Goal: Task Accomplishment & Management: Complete application form

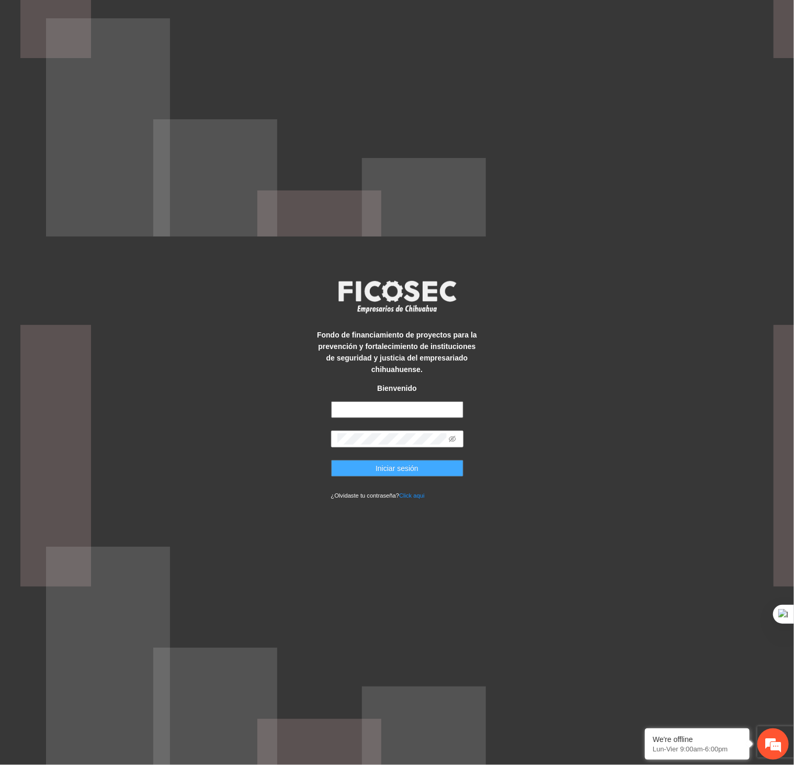
type input "**********"
click at [391, 476] on button "Iniciar sesión" at bounding box center [397, 468] width 132 height 17
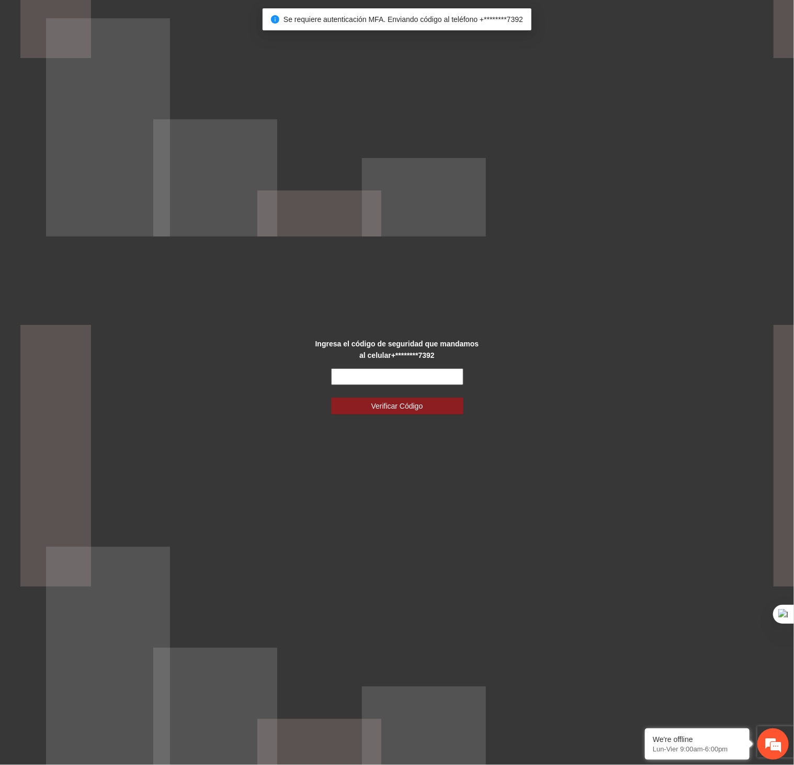
click at [404, 369] on input "text" at bounding box center [397, 376] width 132 height 17
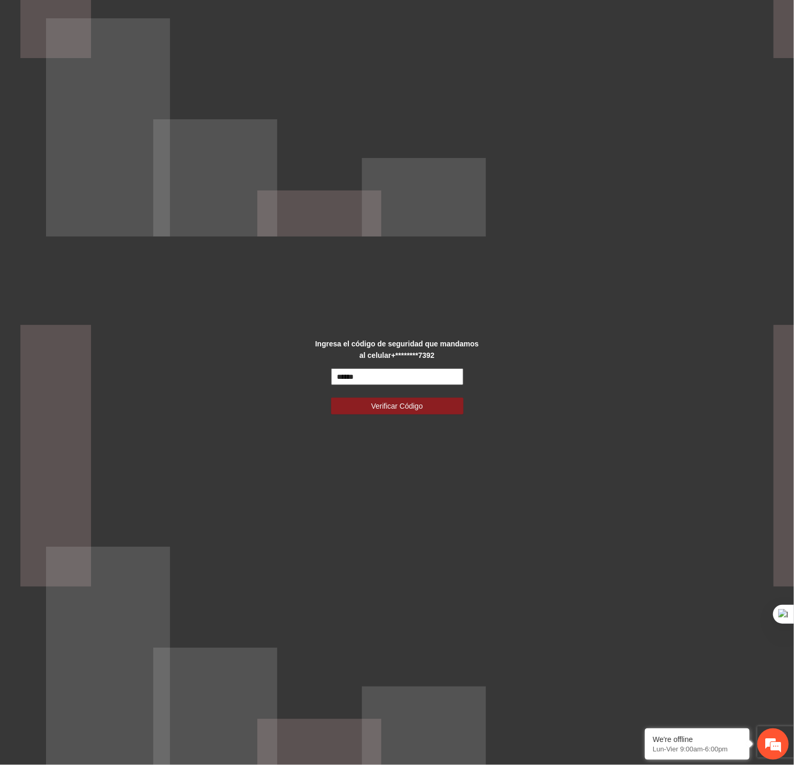
type input "******"
click at [331, 398] on button "Verificar Código" at bounding box center [397, 406] width 132 height 17
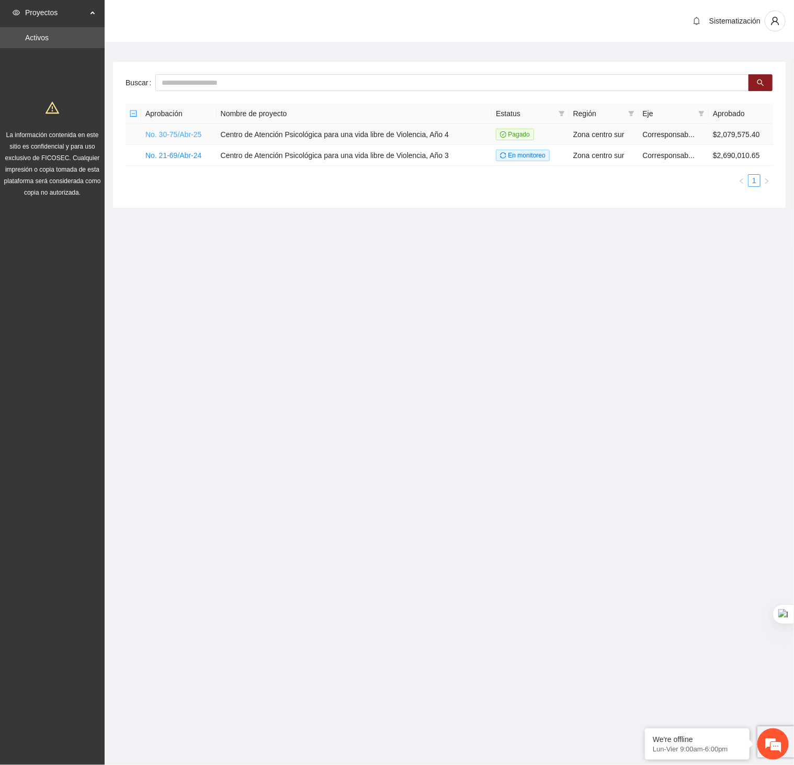
click at [194, 134] on link "No. 30-75/Abr-25" at bounding box center [173, 134] width 56 height 8
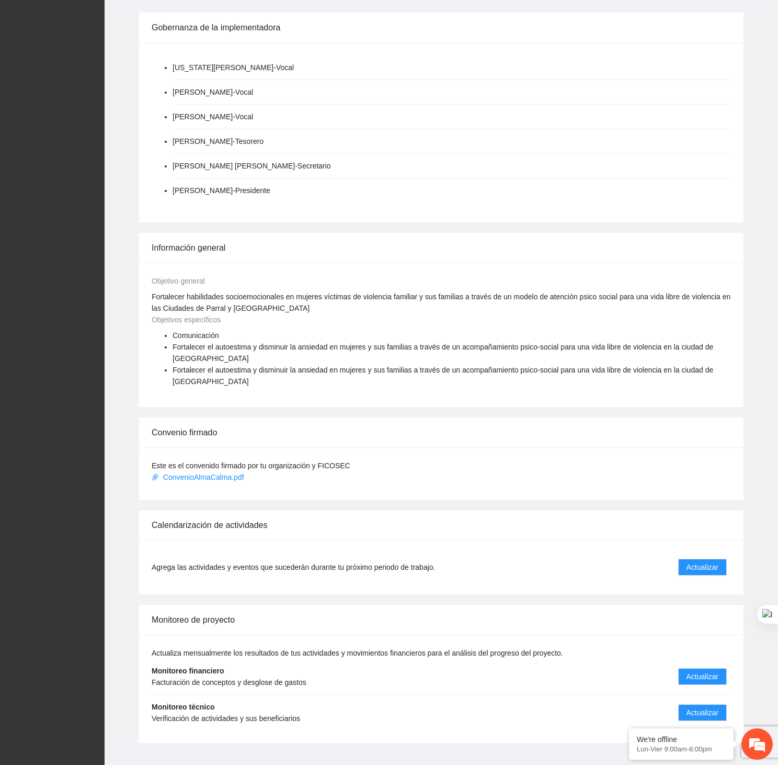
scroll to position [243, 0]
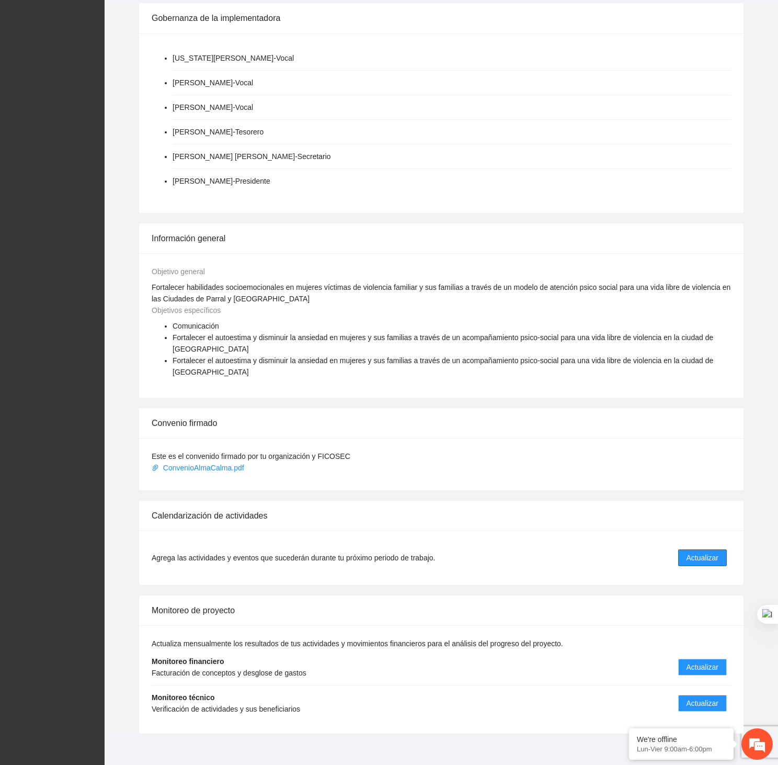
click at [709, 552] on span "Actualizar" at bounding box center [703, 558] width 32 height 12
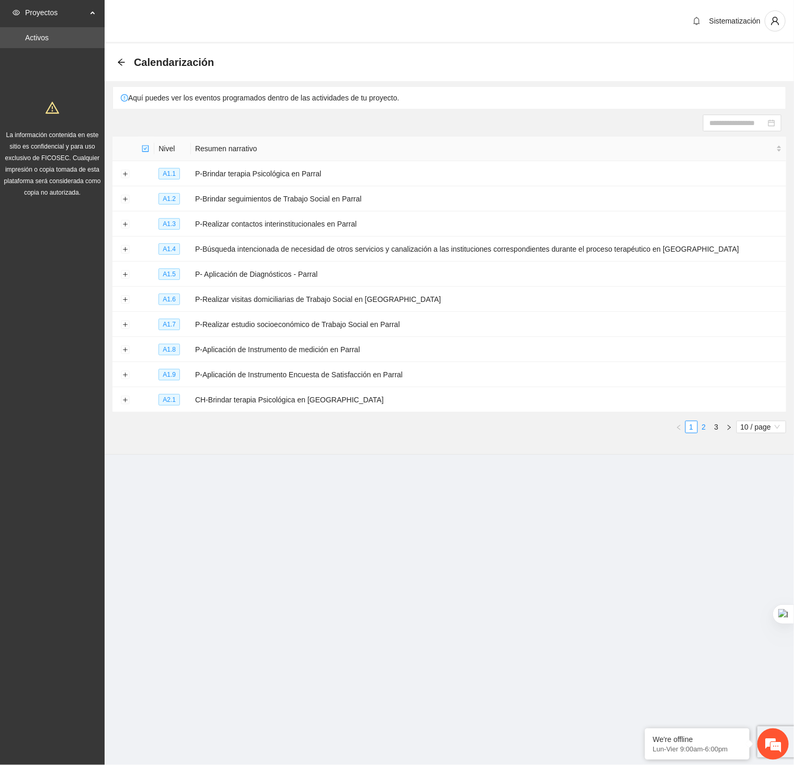
click at [706, 430] on link "2" at bounding box center [704, 427] width 12 height 12
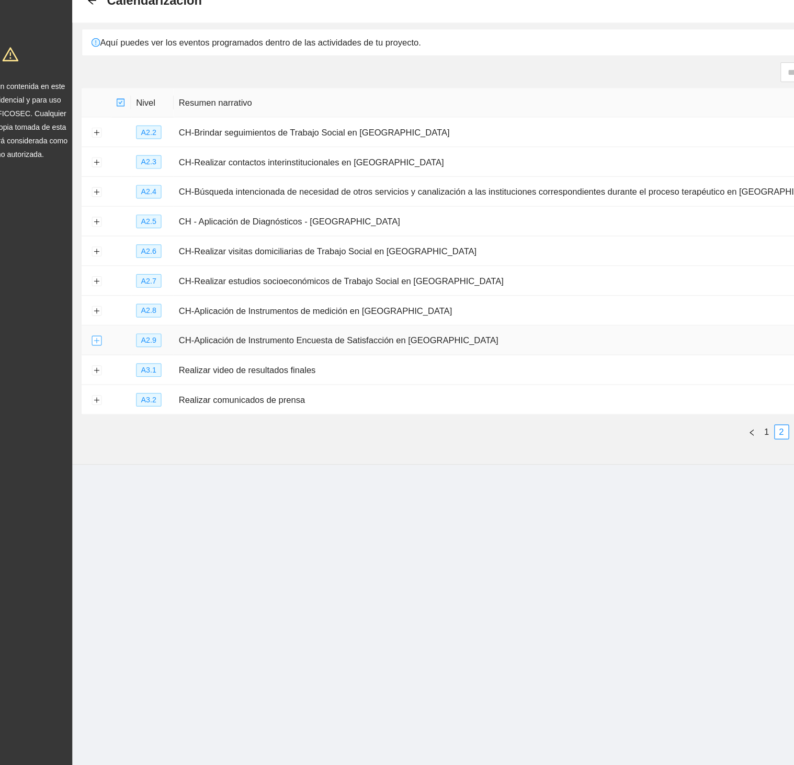
click at [122, 354] on button "Expand row" at bounding box center [125, 350] width 8 height 8
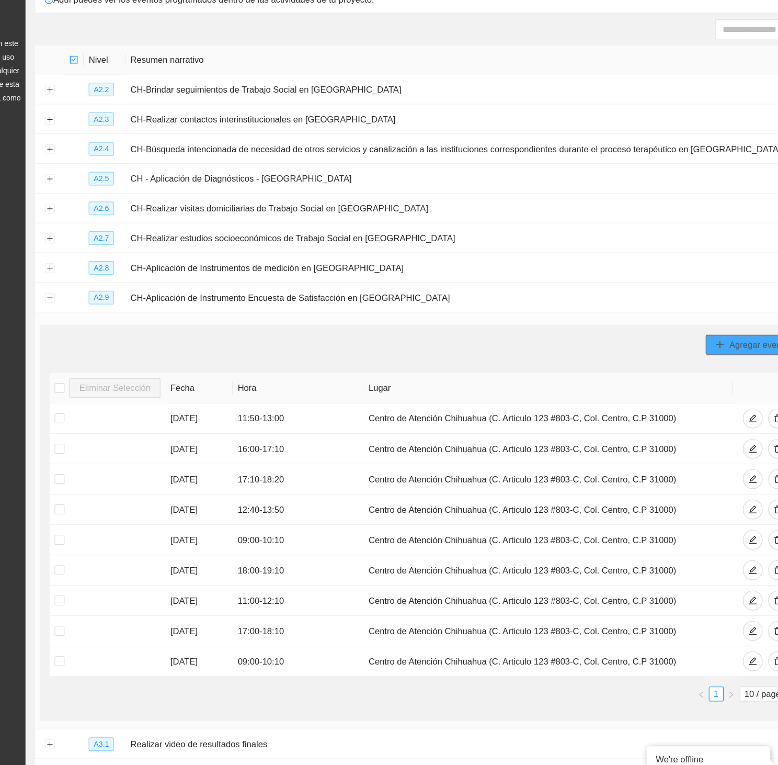
click at [702, 390] on span "Agregar evento" at bounding box center [724, 389] width 50 height 12
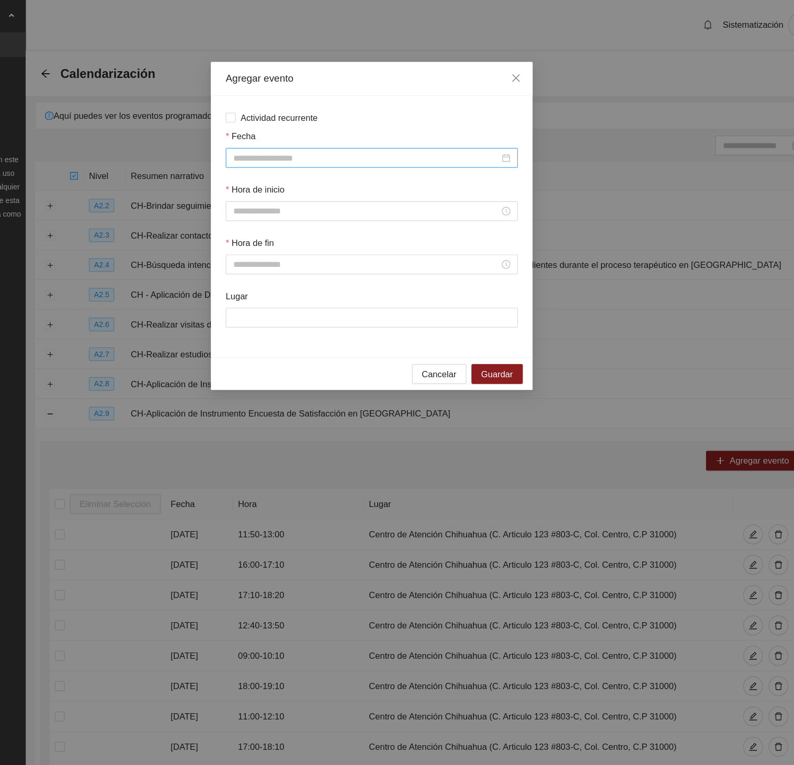
click at [452, 138] on input "Fecha" at bounding box center [392, 134] width 225 height 12
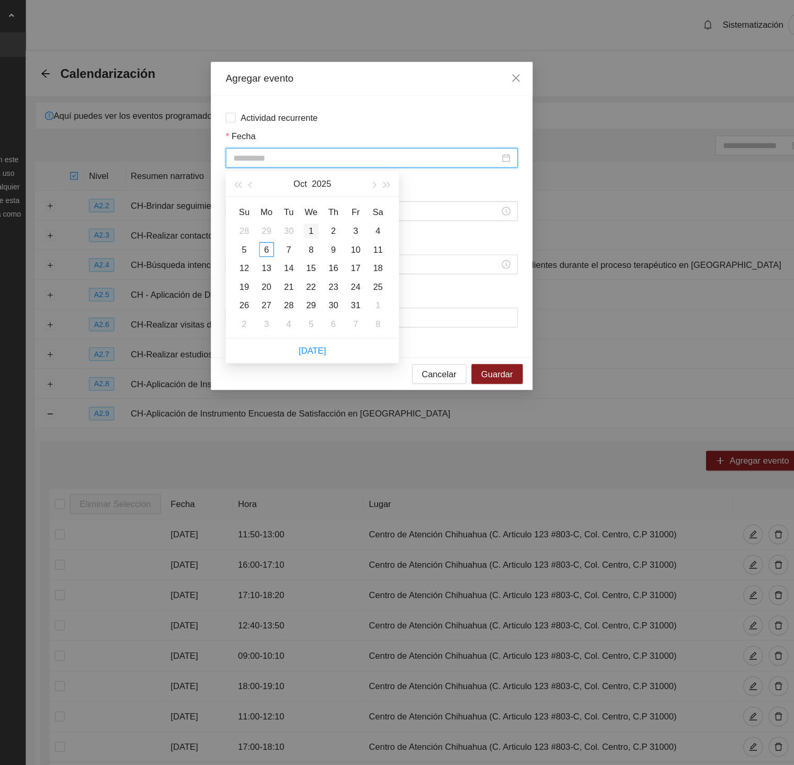
type input "**********"
click at [345, 197] on div "1" at bounding box center [345, 195] width 13 height 13
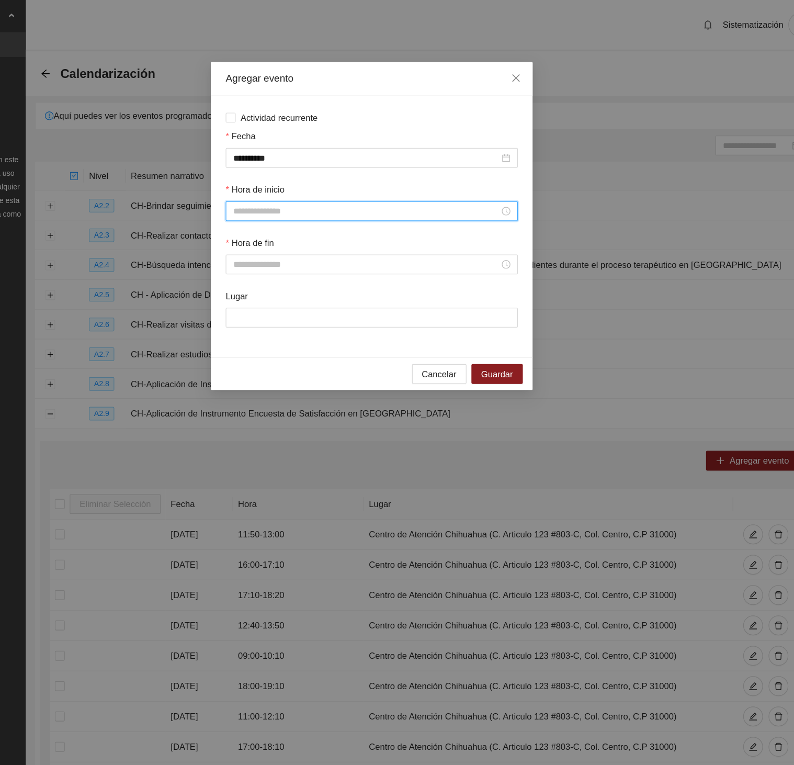
click at [362, 174] on input "Hora de inicio" at bounding box center [392, 179] width 225 height 12
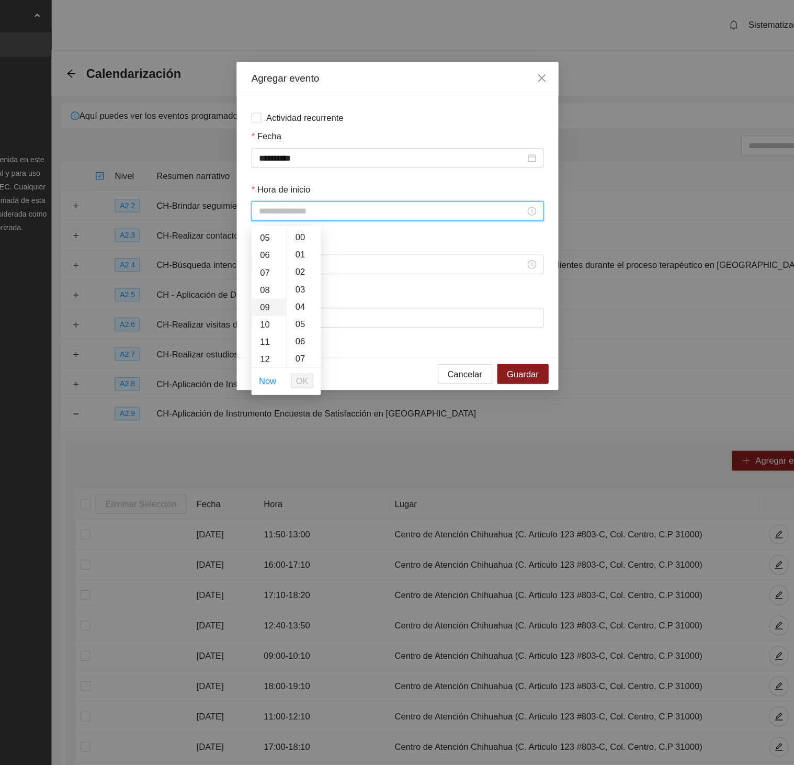
click at [285, 260] on div "09" at bounding box center [288, 259] width 29 height 15
type input "*****"
click at [327, 324] on ul "Now OK" at bounding box center [303, 322] width 59 height 22
click at [311, 326] on span "OK" at bounding box center [316, 322] width 10 height 12
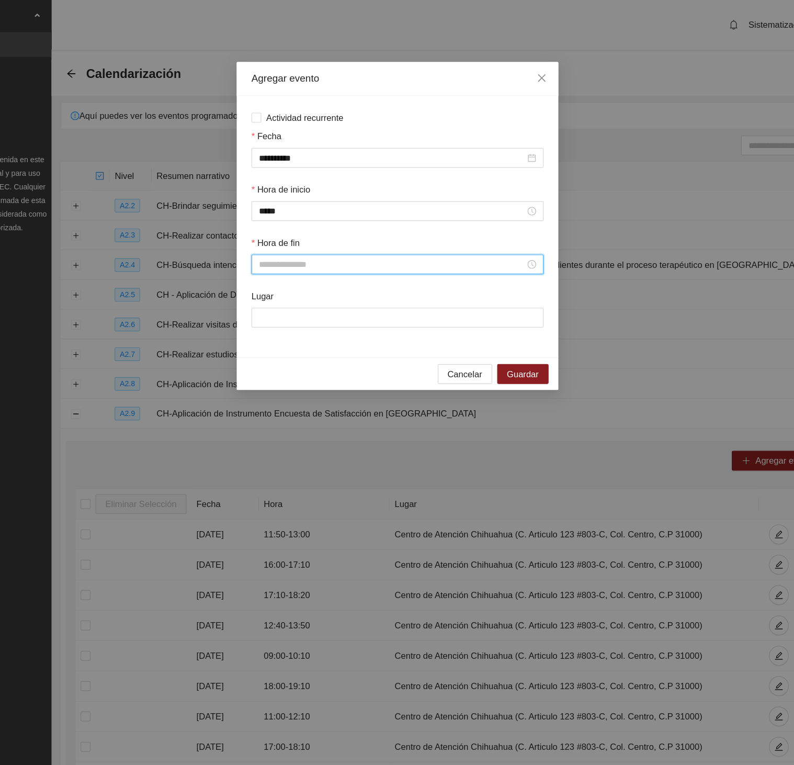
click at [334, 224] on input "Hora de fin" at bounding box center [392, 224] width 225 height 12
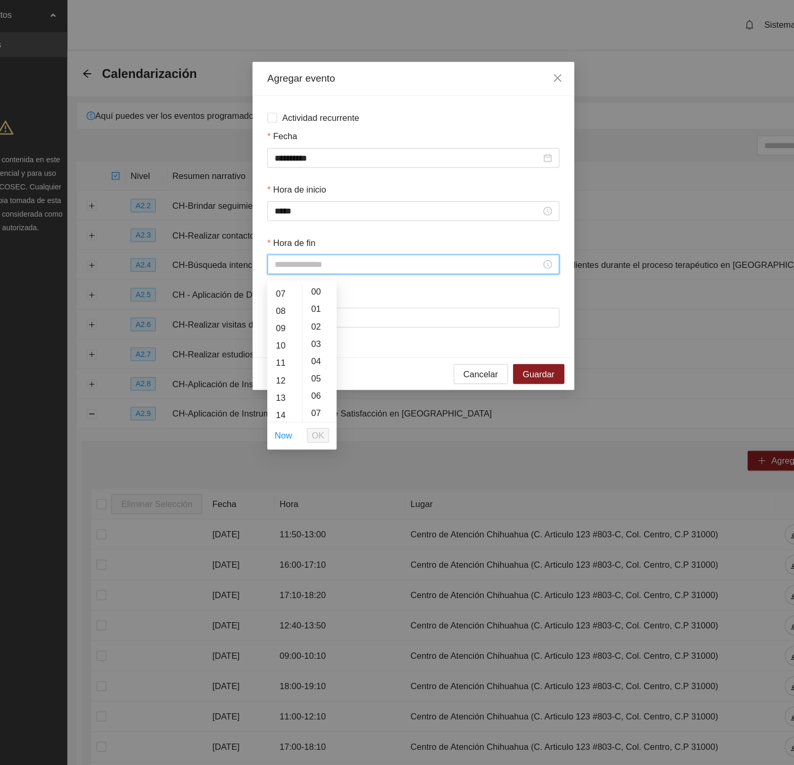
scroll to position [80, 0]
click at [286, 313] on div "10" at bounding box center [288, 313] width 29 height 15
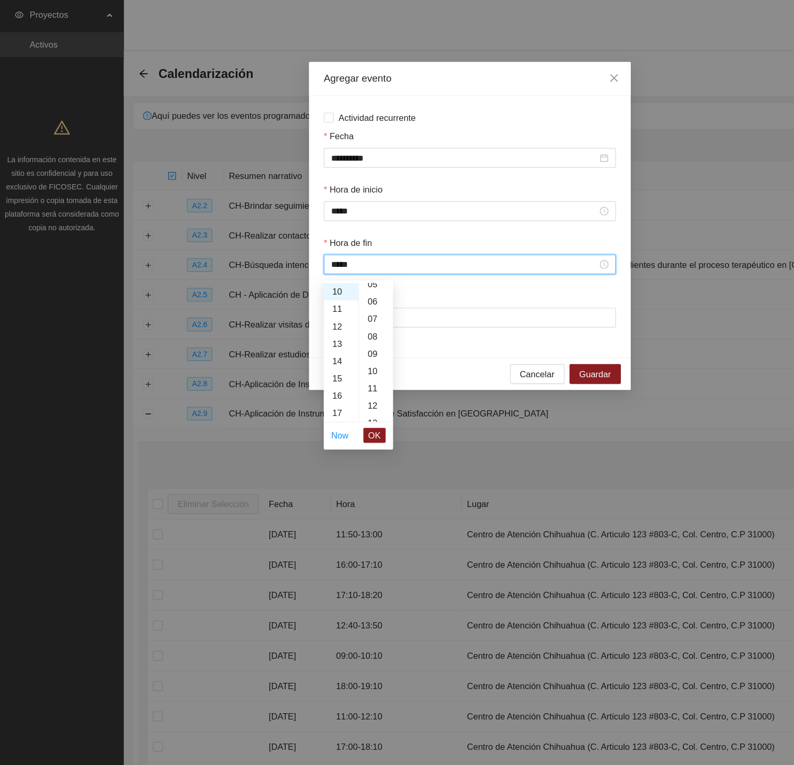
scroll to position [115, 0]
click at [314, 281] on div "10" at bounding box center [317, 278] width 29 height 15
type input "*****"
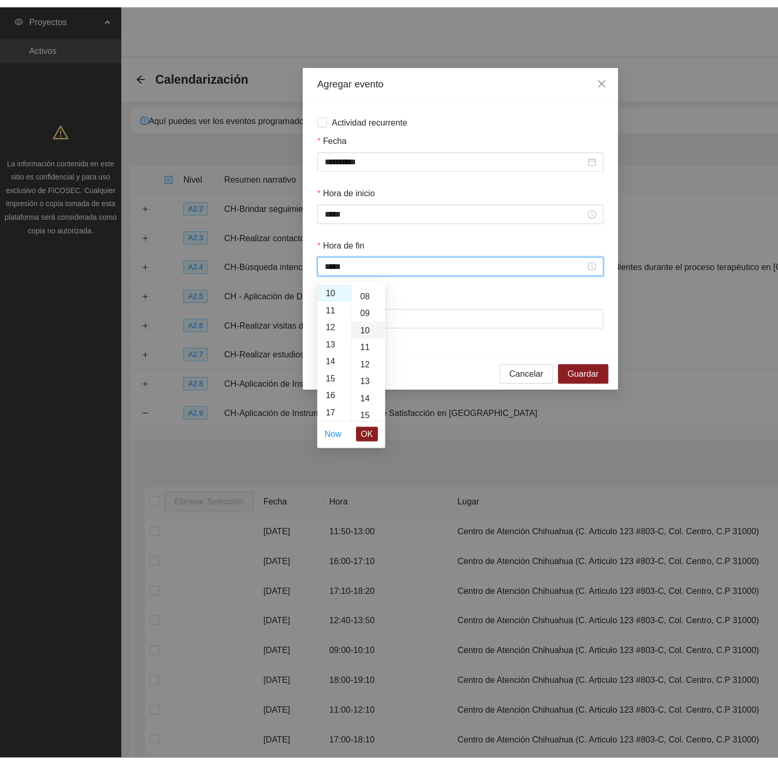
scroll to position [146, 0]
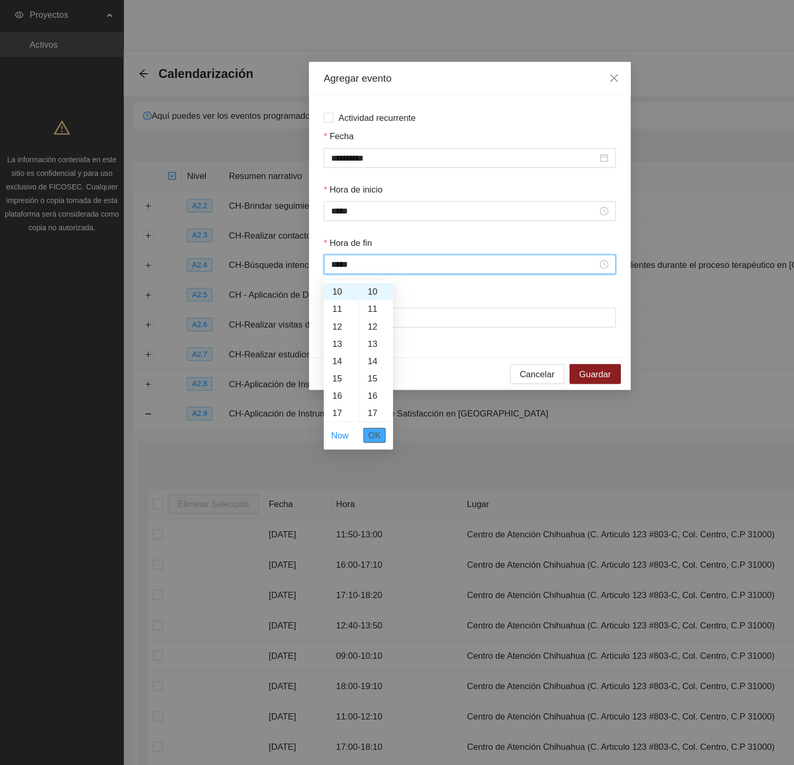
click at [319, 373] on span "OK" at bounding box center [316, 368] width 10 height 12
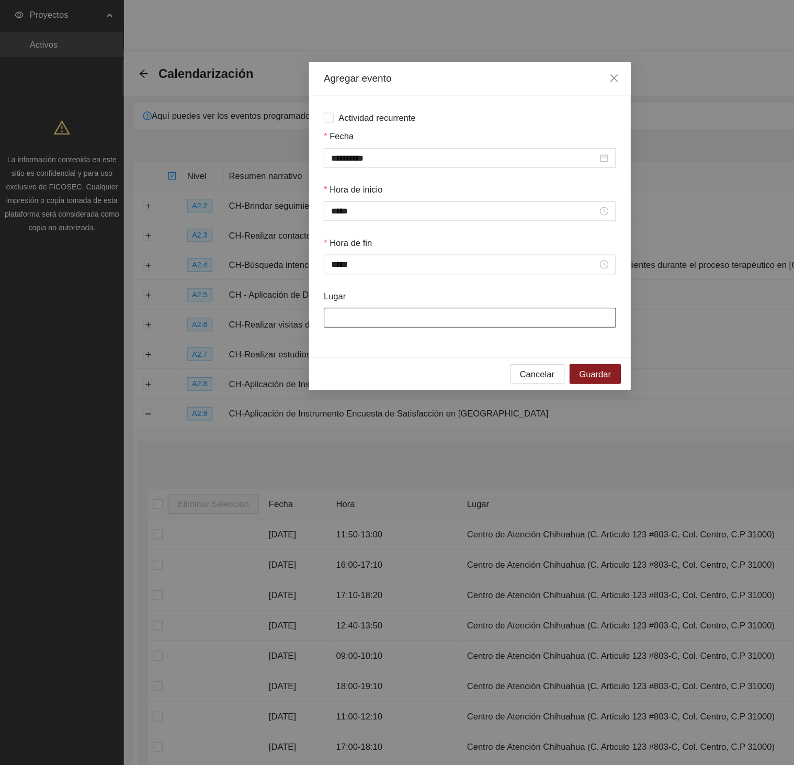
click at [326, 265] on input "Lugar" at bounding box center [397, 268] width 247 height 17
type input "**********"
click at [497, 314] on span "Guardar" at bounding box center [503, 316] width 27 height 12
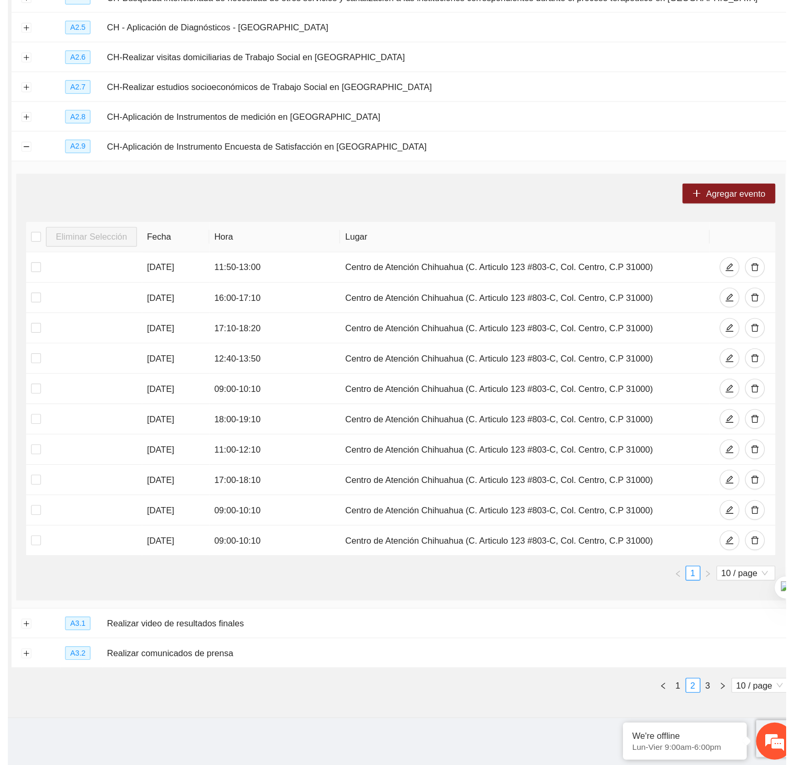
scroll to position [108, 0]
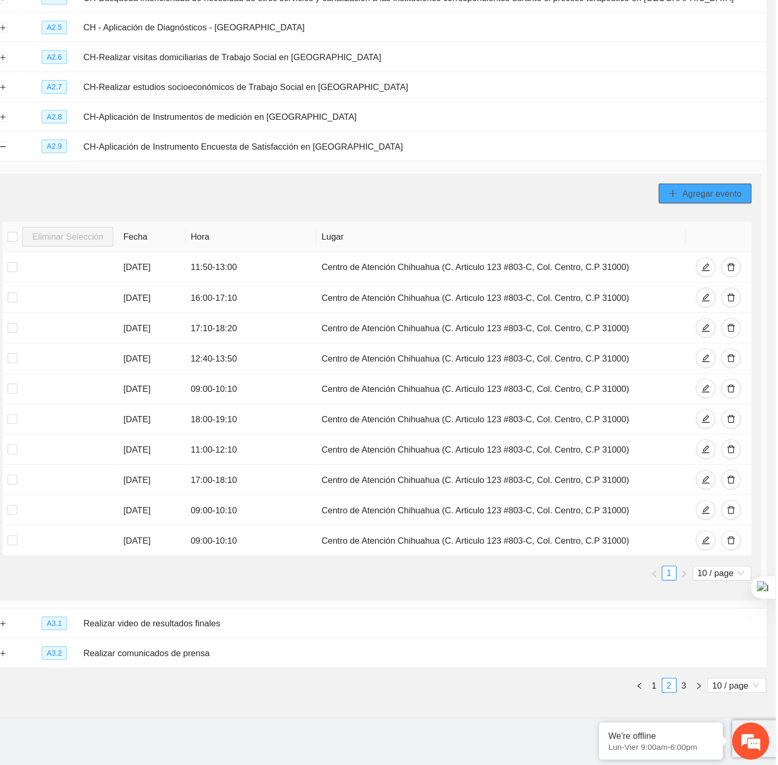
click at [733, 283] on span "Agregar evento" at bounding box center [724, 282] width 50 height 12
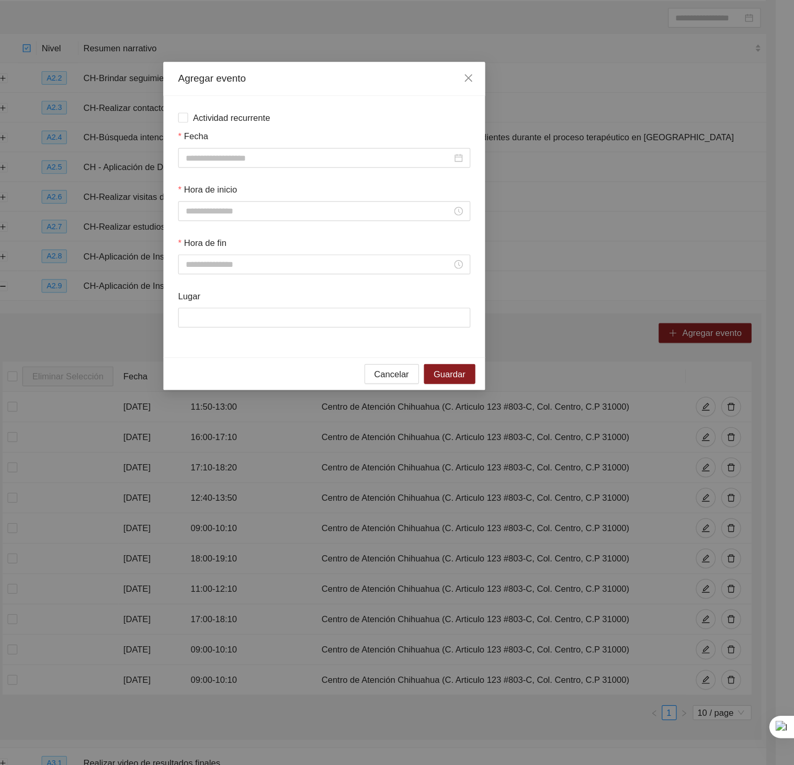
click at [445, 144] on div "Fecha" at bounding box center [396, 131] width 251 height 45
click at [433, 139] on input "Fecha" at bounding box center [392, 134] width 225 height 12
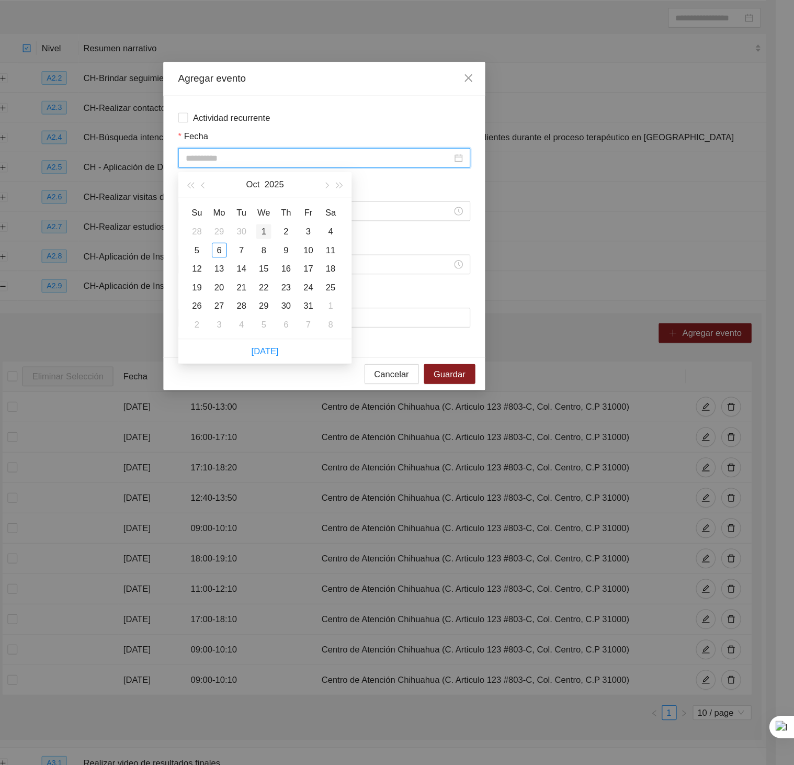
type input "**********"
click at [344, 194] on div "1" at bounding box center [345, 195] width 13 height 13
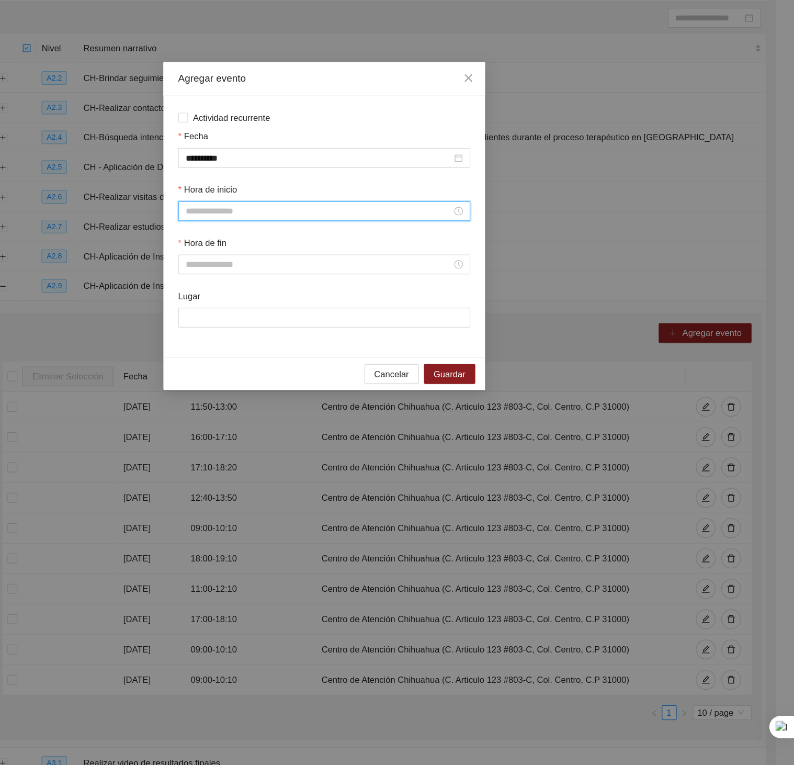
click at [304, 182] on input "Hora de inicio" at bounding box center [392, 179] width 225 height 12
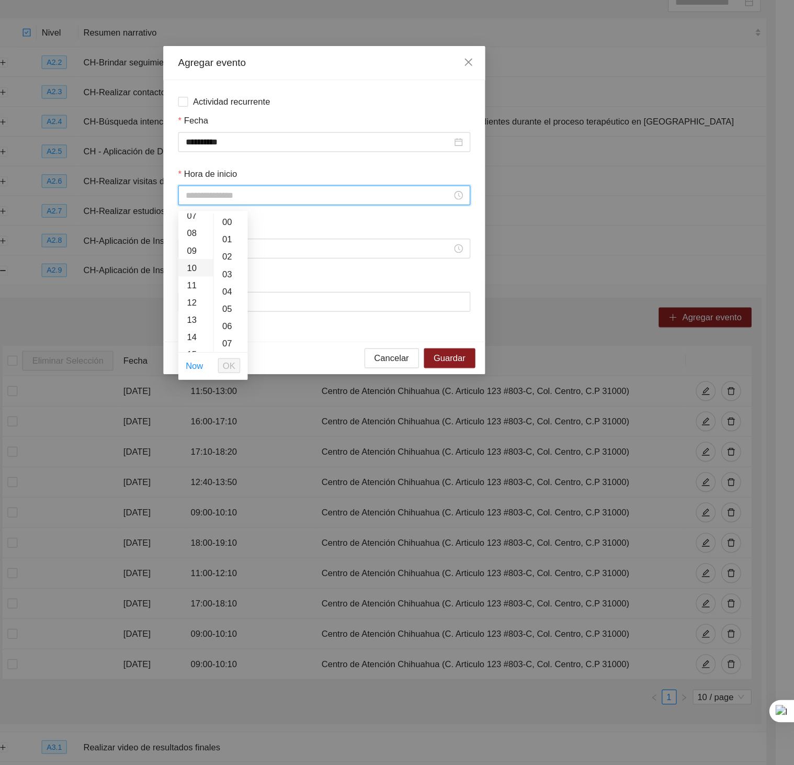
click at [278, 238] on div "10" at bounding box center [288, 239] width 29 height 15
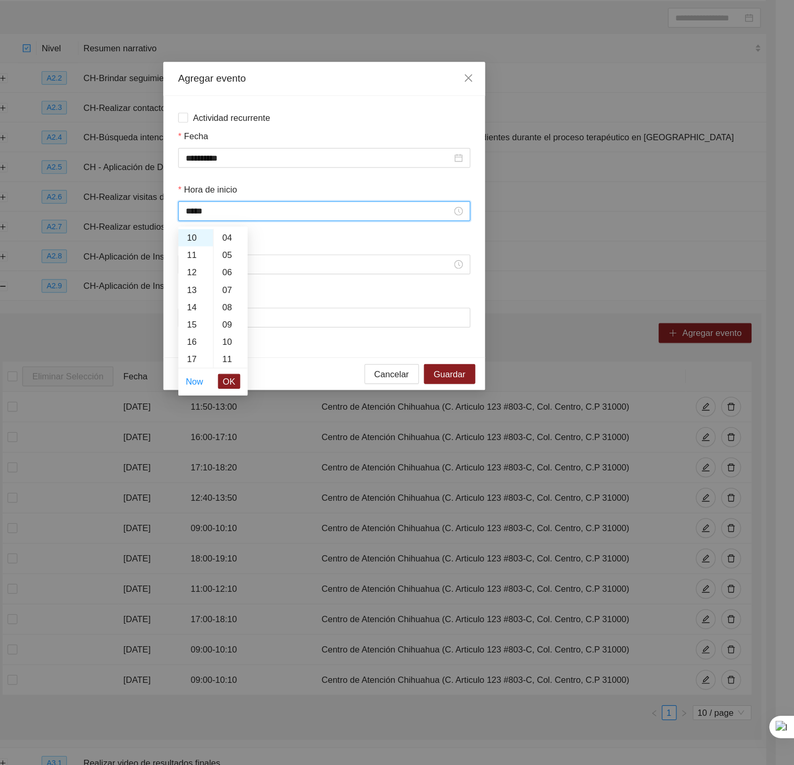
scroll to position [70, 0]
click at [309, 276] on div "10" at bounding box center [317, 277] width 29 height 15
type input "*****"
click at [323, 323] on button "OK" at bounding box center [316, 322] width 19 height 13
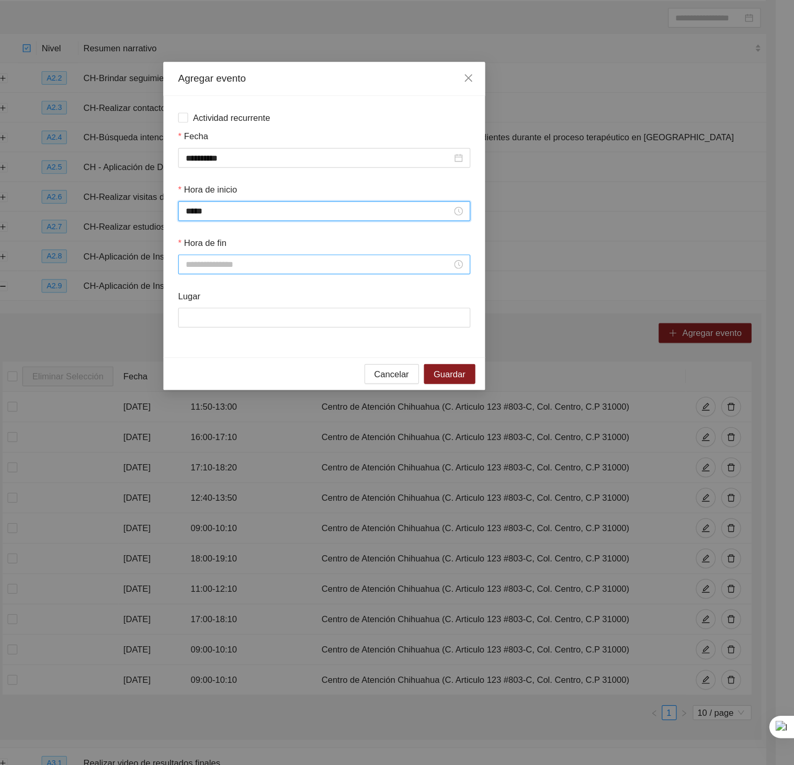
click at [299, 223] on input "Hora de fin" at bounding box center [392, 224] width 225 height 12
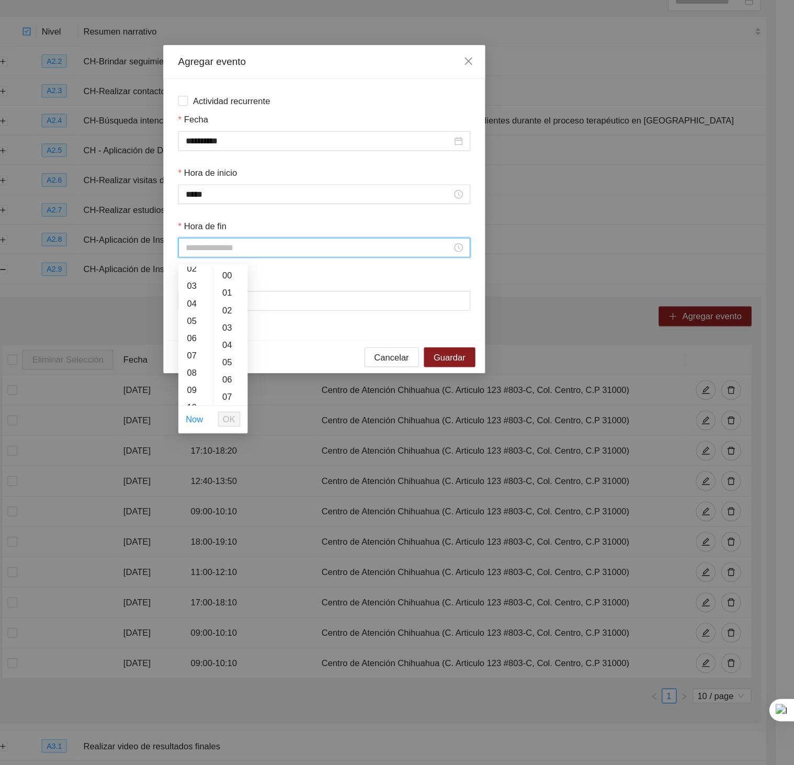
scroll to position [70, 0]
click at [281, 337] on div "11" at bounding box center [288, 338] width 29 height 15
click at [310, 327] on div "20" at bounding box center [317, 328] width 29 height 15
type input "*****"
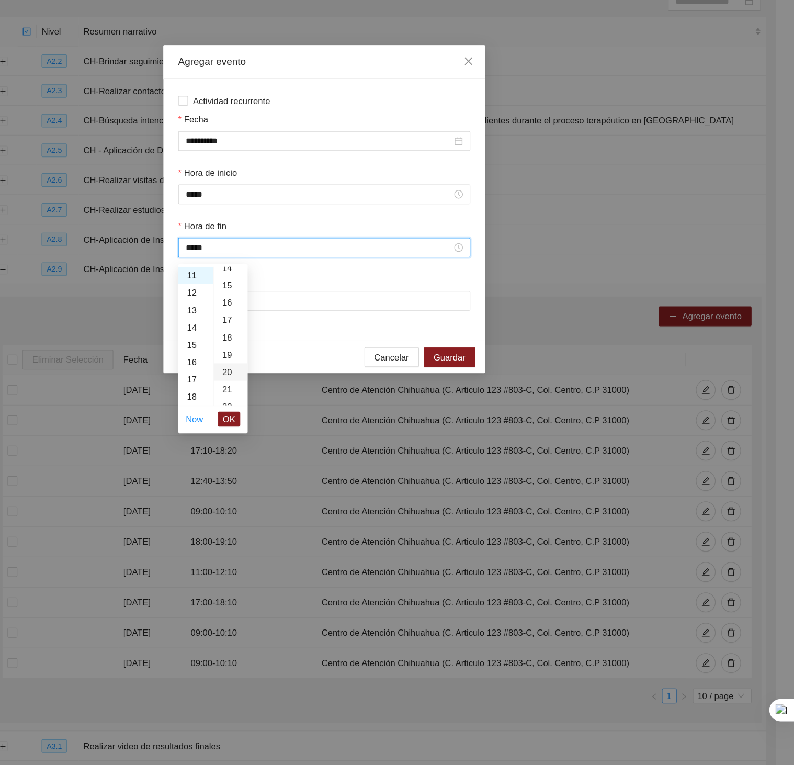
scroll to position [293, 0]
click at [319, 367] on span "OK" at bounding box center [316, 368] width 10 height 12
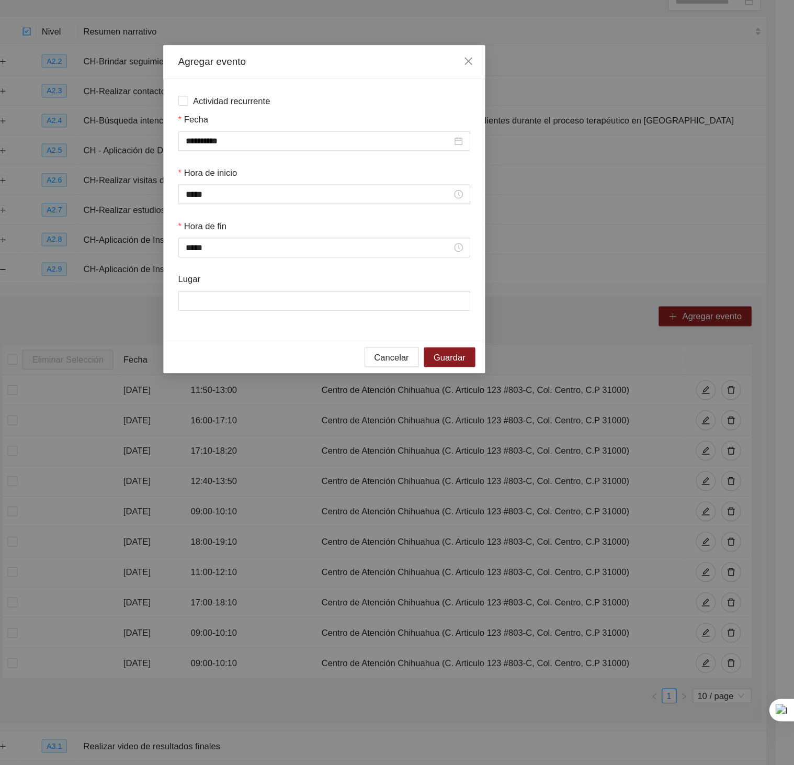
click at [337, 288] on div "Lugar" at bounding box center [396, 266] width 251 height 45
click at [331, 283] on div "Lugar" at bounding box center [396, 266] width 251 height 45
click at [325, 274] on input "Lugar" at bounding box center [397, 268] width 247 height 17
type input "**********"
click at [502, 324] on button "Guardar" at bounding box center [502, 316] width 43 height 17
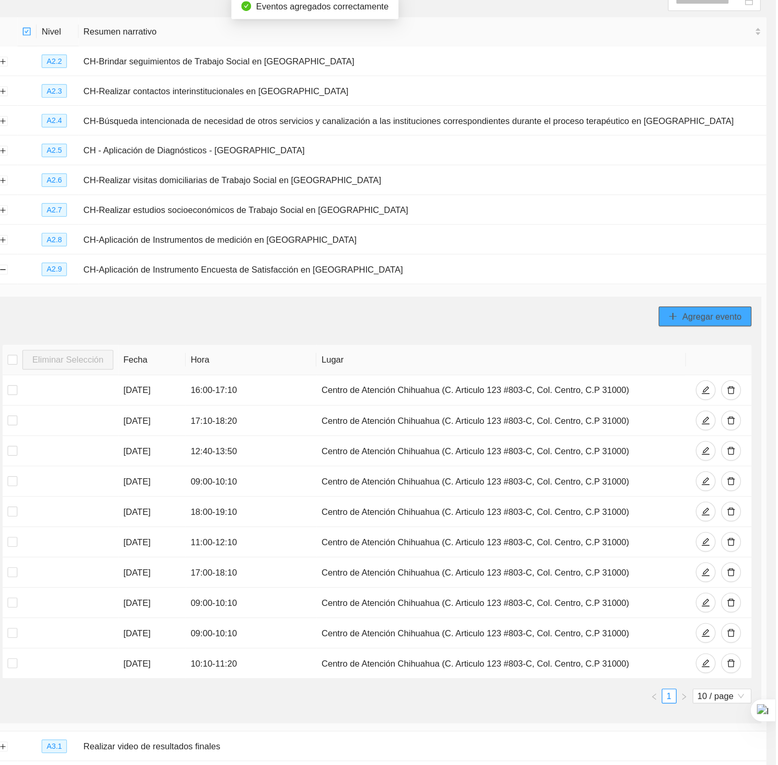
click at [682, 279] on button "Agregar evento" at bounding box center [718, 281] width 78 height 17
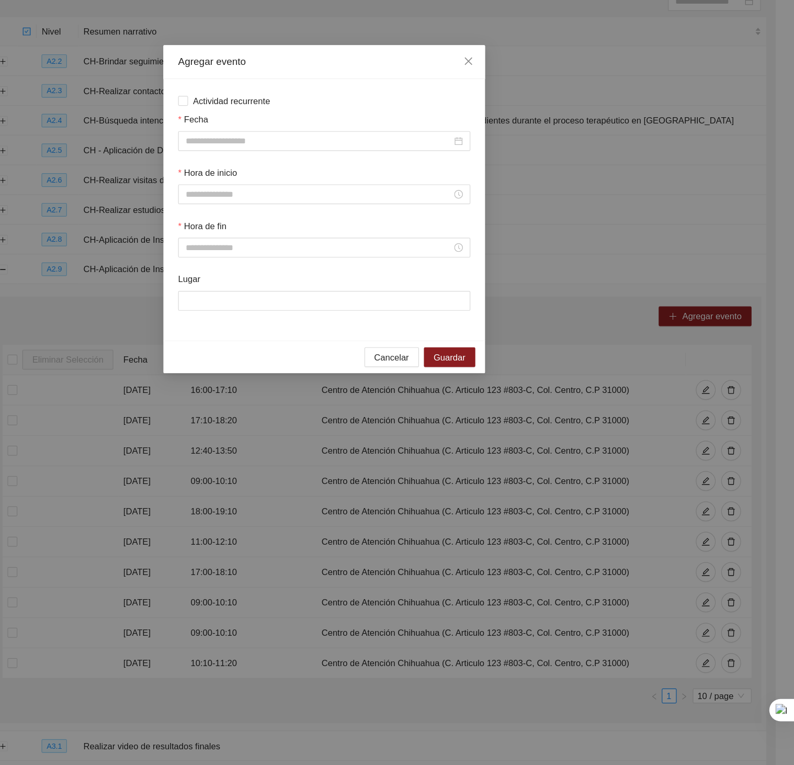
click at [355, 146] on div "Fecha" at bounding box center [396, 131] width 251 height 45
click at [347, 136] on input "Fecha" at bounding box center [392, 134] width 225 height 12
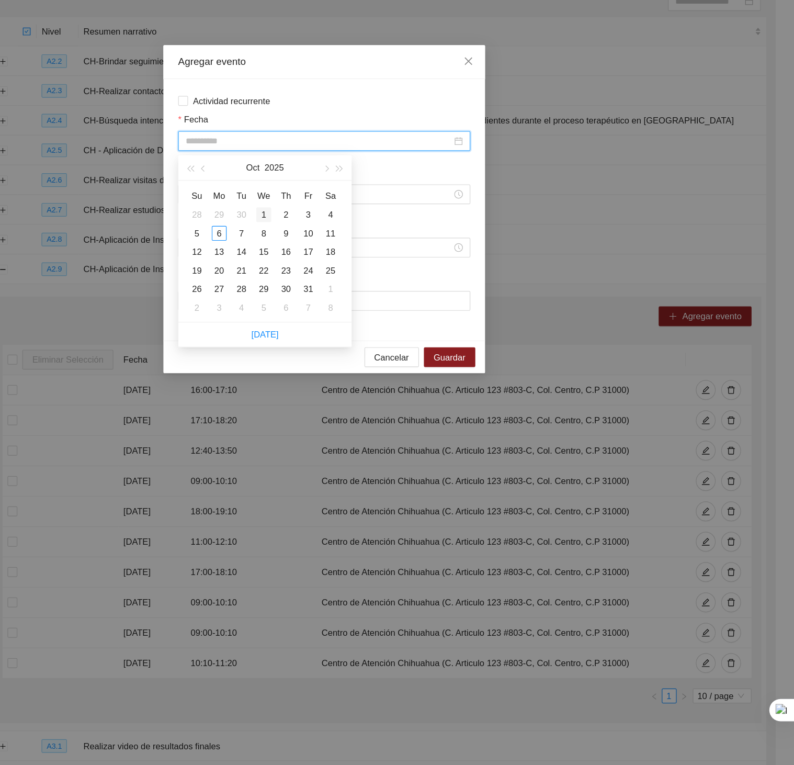
type input "**********"
click at [345, 195] on div "1" at bounding box center [345, 195] width 13 height 13
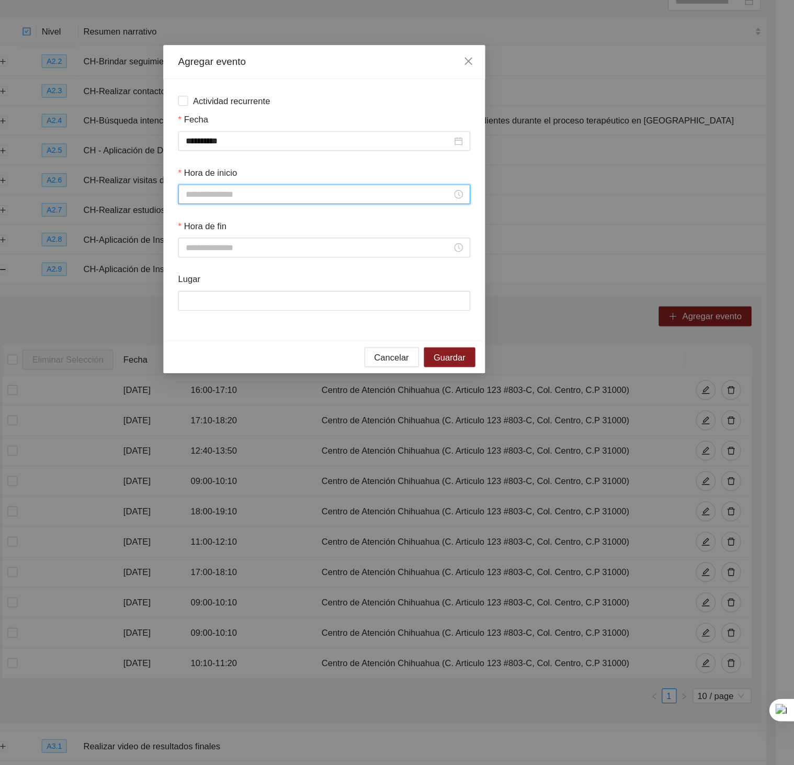
click at [342, 179] on input "Hora de inicio" at bounding box center [392, 179] width 225 height 12
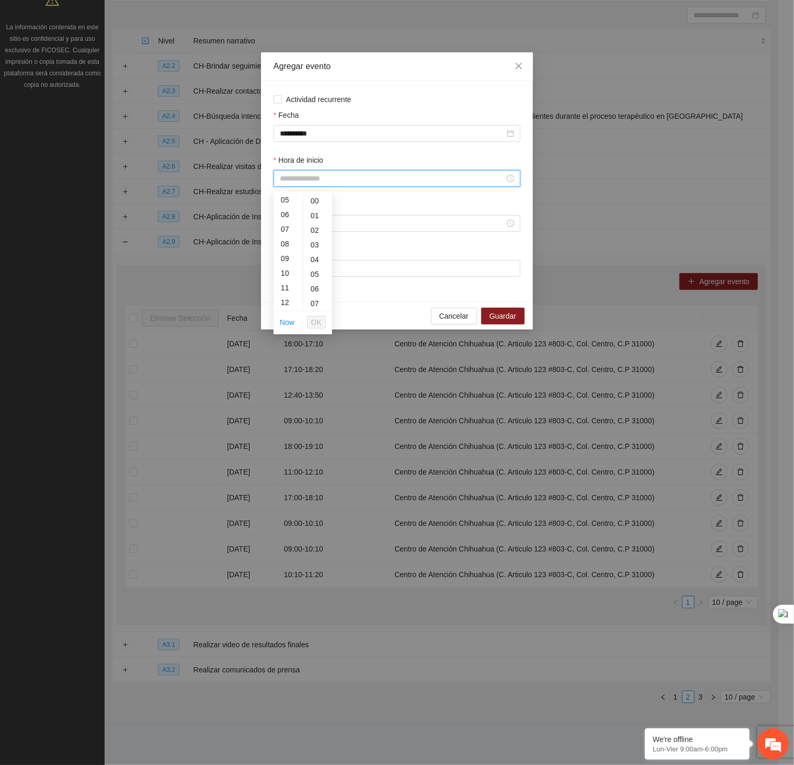
scroll to position [75, 0]
click at [285, 281] on div "11" at bounding box center [288, 286] width 29 height 15
click at [310, 242] on div "20" at bounding box center [317, 246] width 29 height 15
type input "*****"
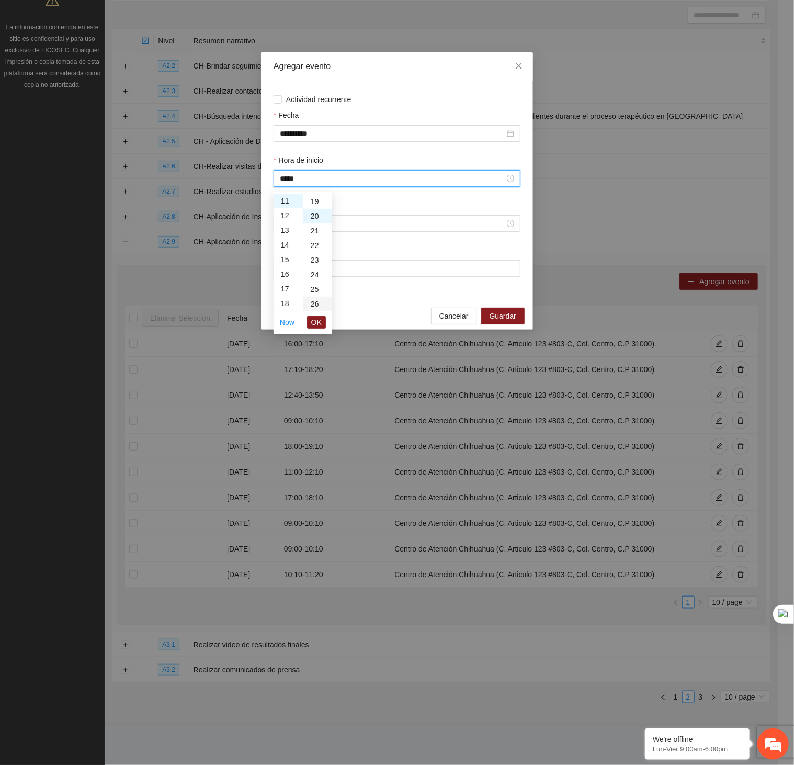
scroll to position [293, 0]
click at [320, 324] on span "OK" at bounding box center [316, 322] width 10 height 12
click at [293, 229] on input "Hora de fin" at bounding box center [392, 224] width 225 height 12
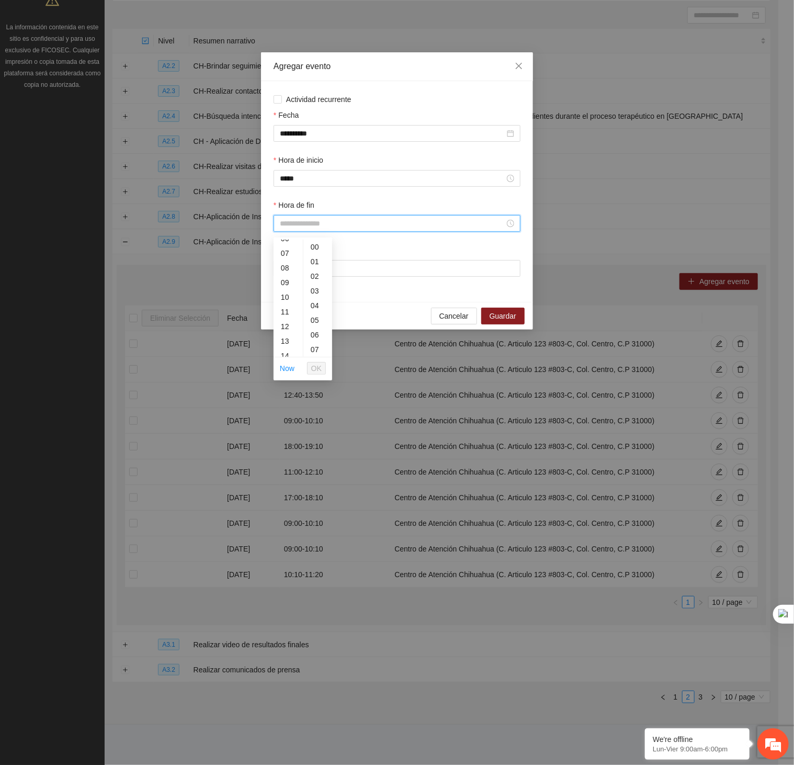
scroll to position [107, 0]
click at [282, 311] on div "12" at bounding box center [288, 316] width 29 height 15
click at [313, 305] on div "30" at bounding box center [317, 306] width 29 height 15
type input "*****"
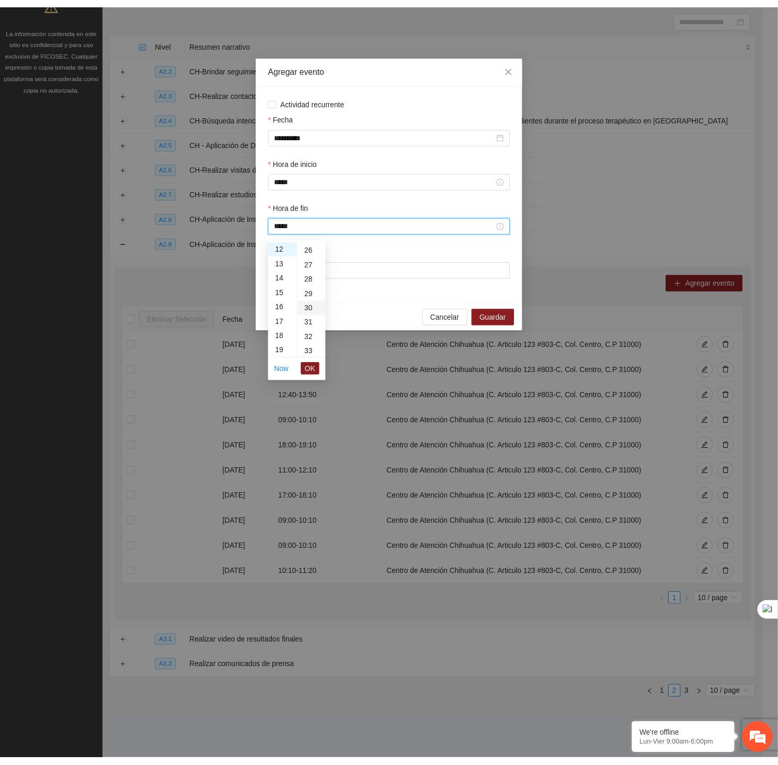
scroll to position [439, 0]
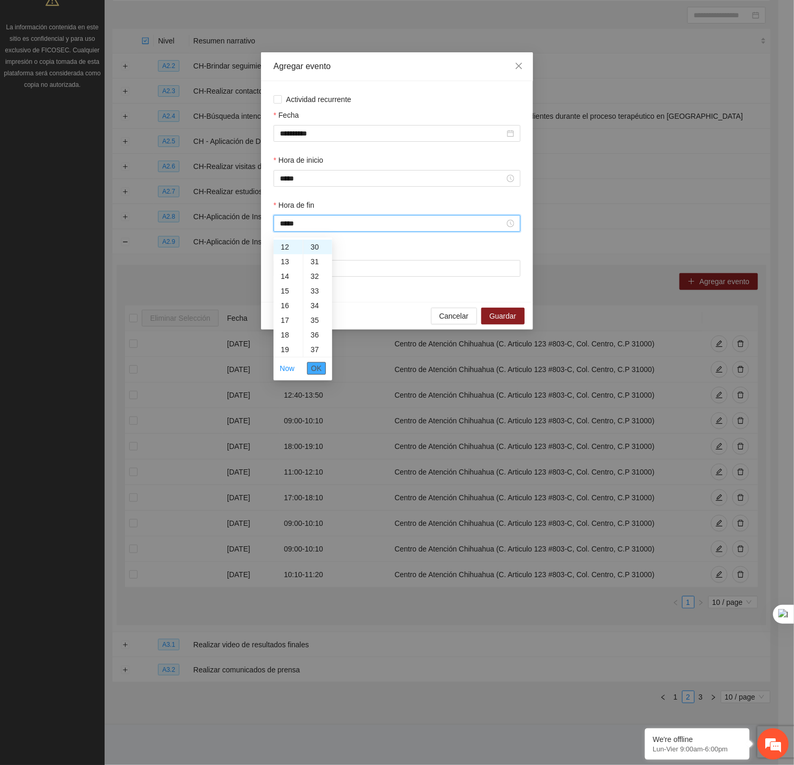
click at [314, 369] on span "OK" at bounding box center [316, 368] width 10 height 12
click at [391, 274] on input "Lugar" at bounding box center [397, 268] width 247 height 17
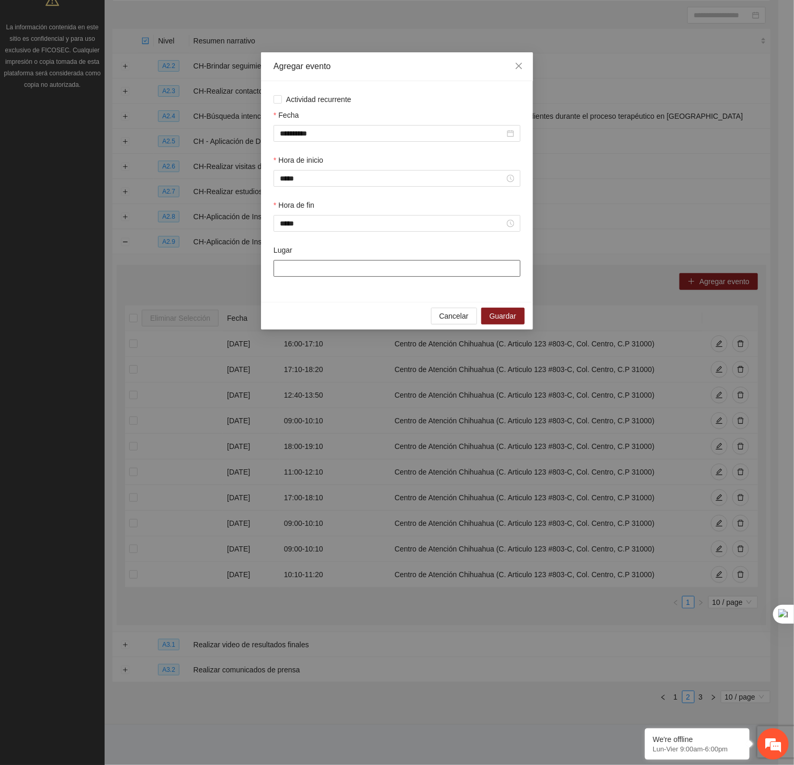
type input "**********"
click at [512, 321] on span "Guardar" at bounding box center [503, 316] width 27 height 12
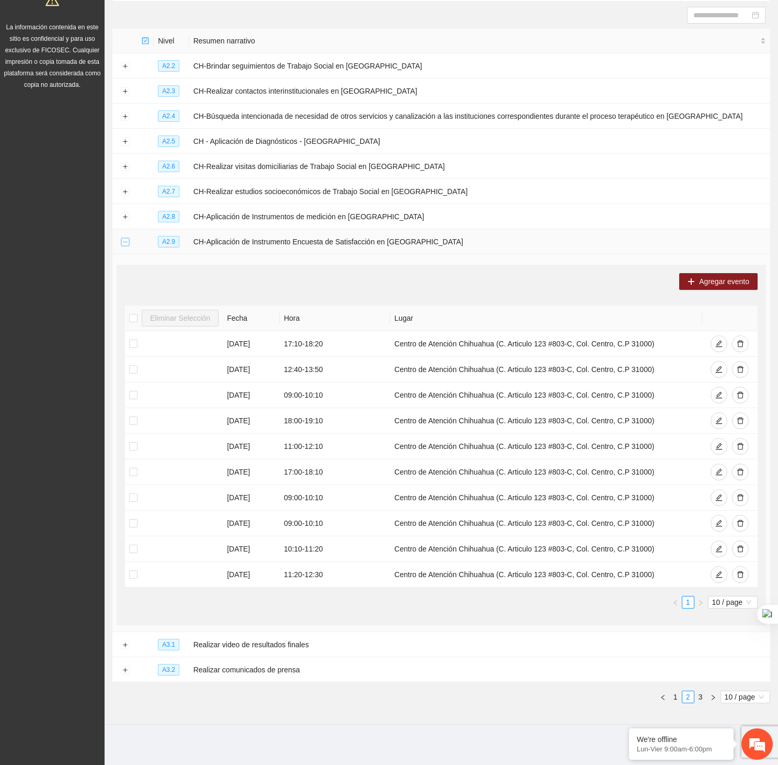
click at [124, 246] on button "Collapse row" at bounding box center [125, 242] width 8 height 8
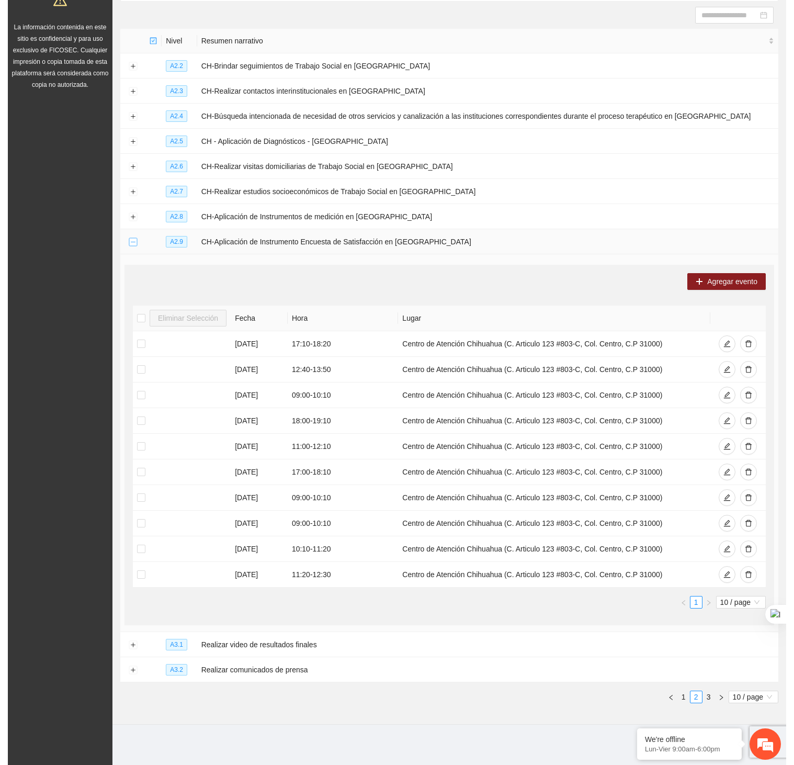
scroll to position [0, 0]
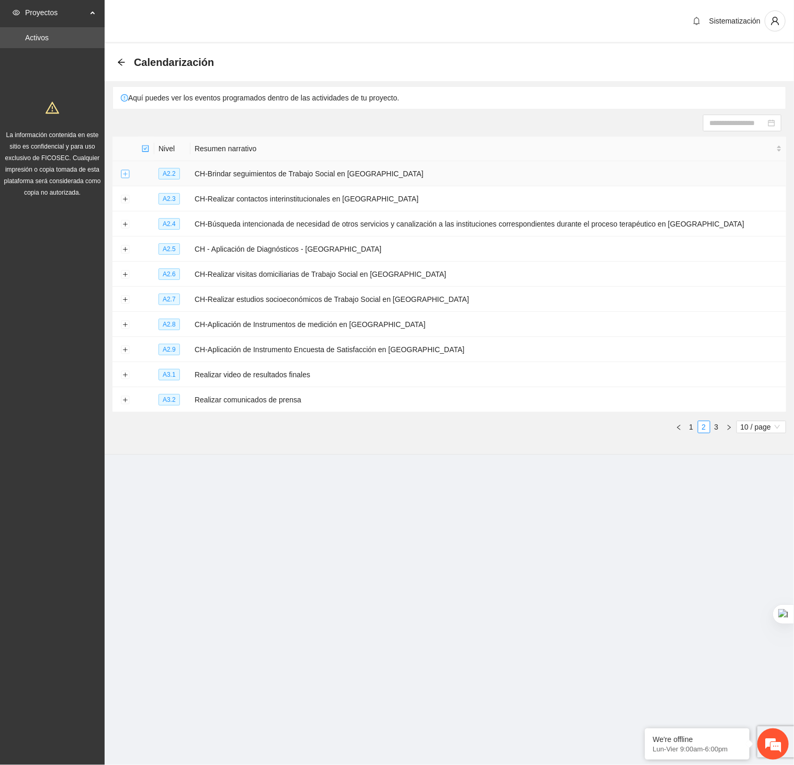
click at [128, 174] on button "Expand row" at bounding box center [125, 174] width 8 height 8
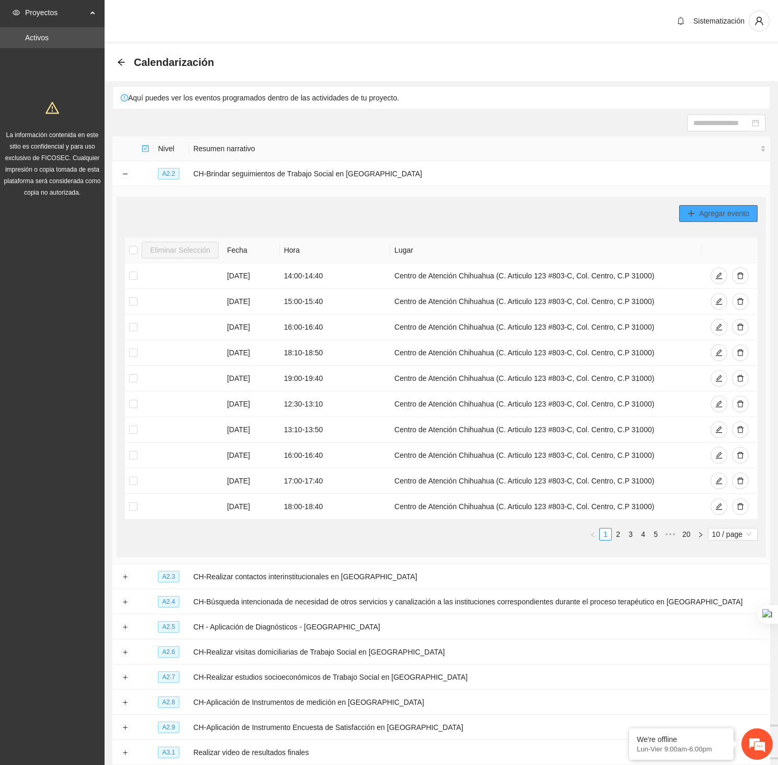
click at [729, 210] on span "Agregar evento" at bounding box center [724, 214] width 50 height 12
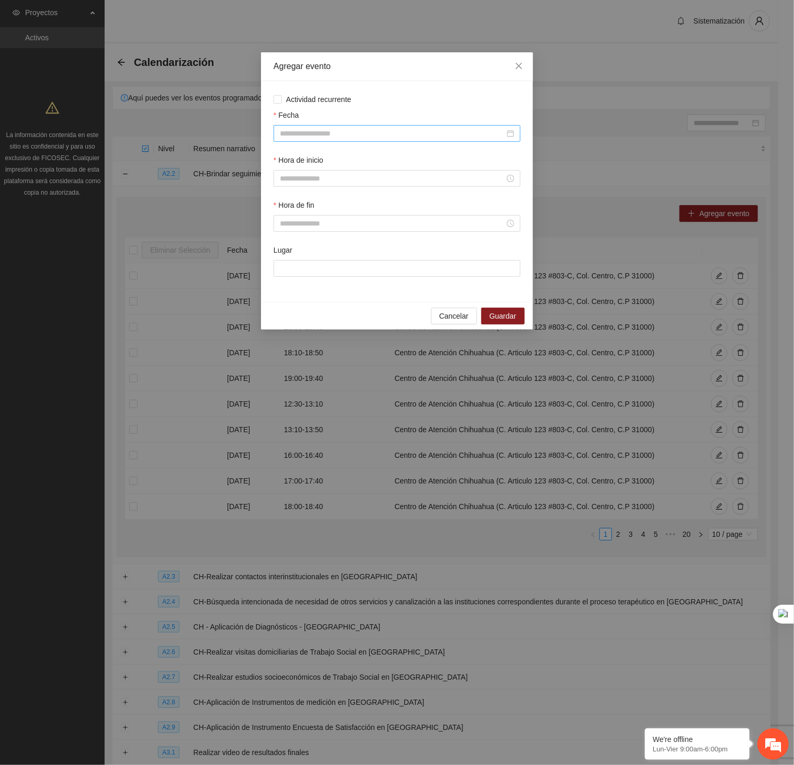
click at [445, 139] on input "Fecha" at bounding box center [392, 134] width 225 height 12
type input "**********"
click at [363, 195] on div "2" at bounding box center [364, 195] width 13 height 13
click at [335, 184] on input "Hora de inicio" at bounding box center [392, 179] width 225 height 12
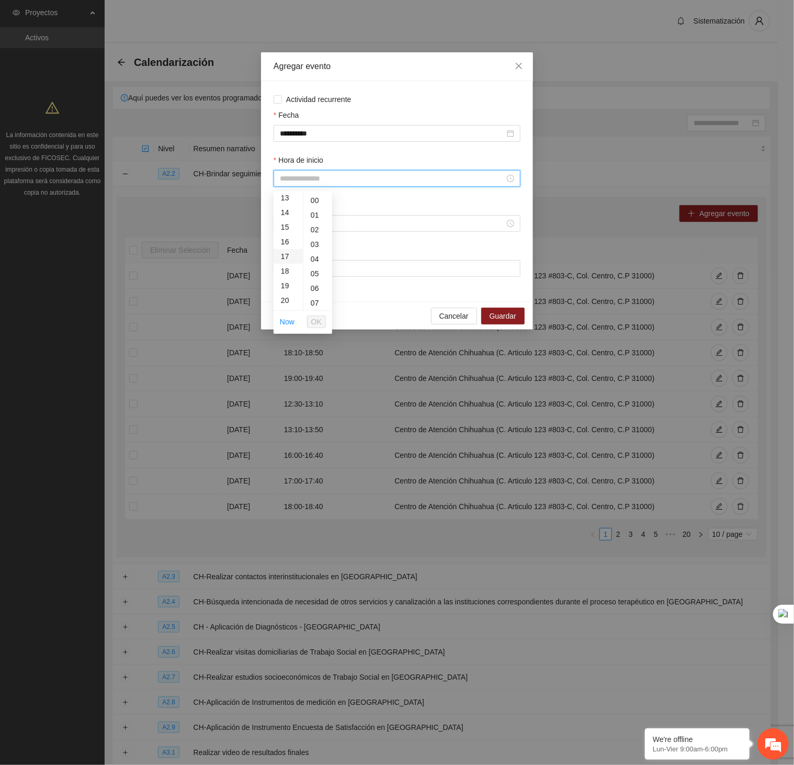
click at [286, 252] on div "17" at bounding box center [288, 256] width 29 height 15
type input "*****"
click at [316, 320] on span "OK" at bounding box center [316, 322] width 10 height 12
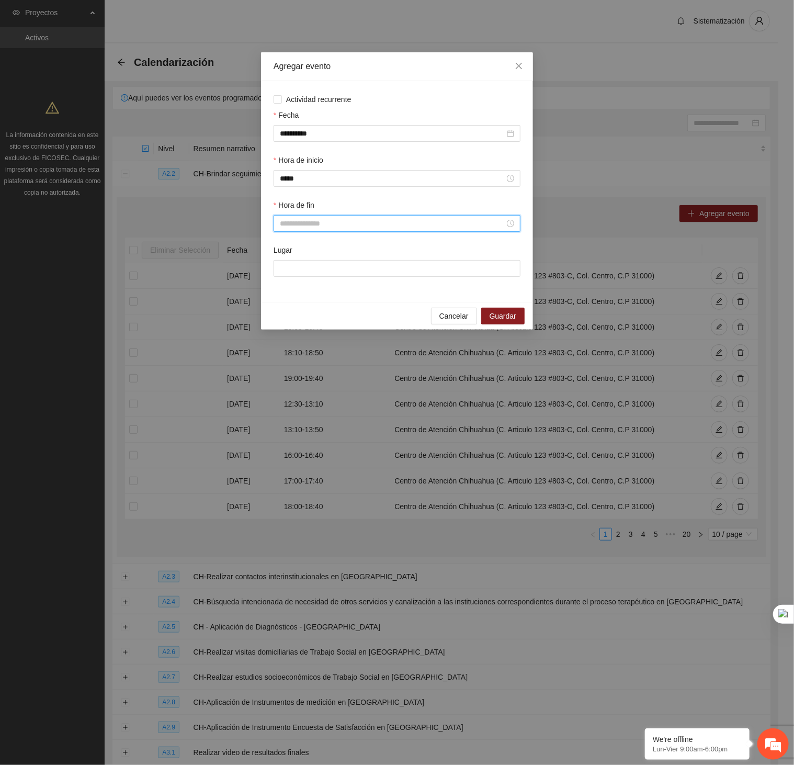
click at [295, 222] on input "Hora de fin" at bounding box center [392, 224] width 225 height 12
click at [278, 276] on div "17" at bounding box center [288, 280] width 29 height 15
click at [310, 282] on div "40" at bounding box center [317, 289] width 29 height 15
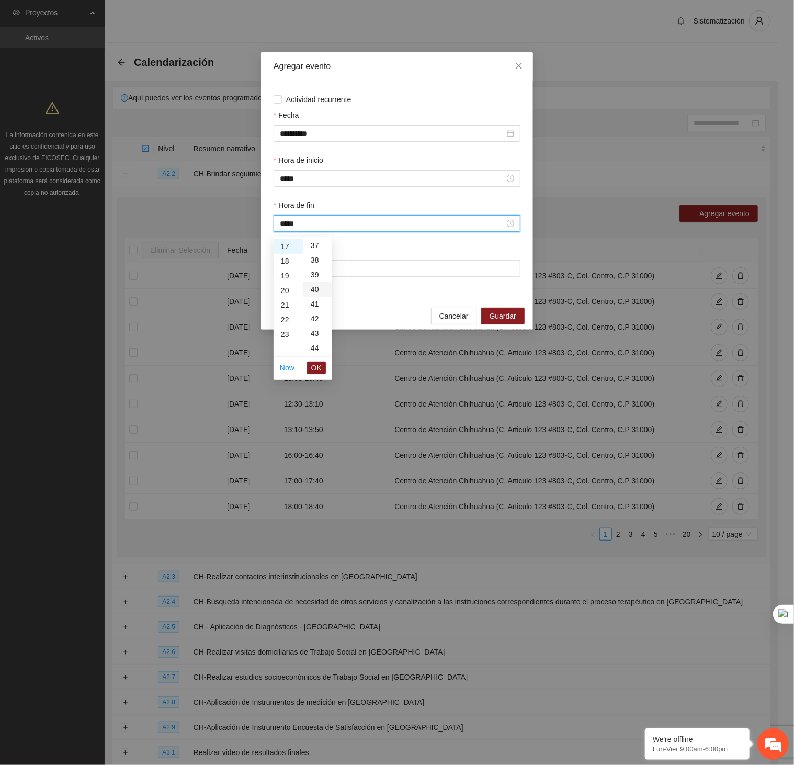
type input "*****"
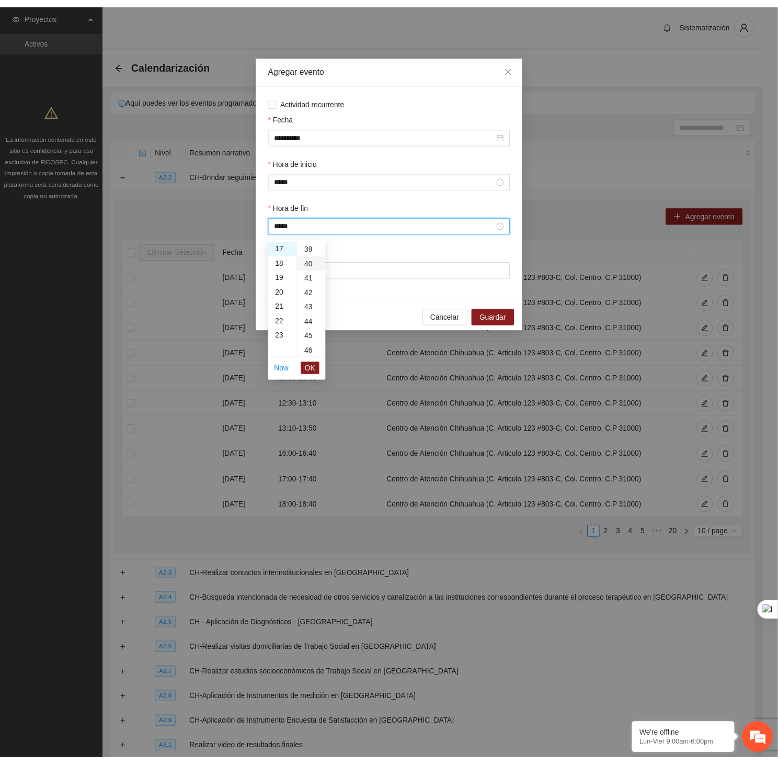
scroll to position [586, 0]
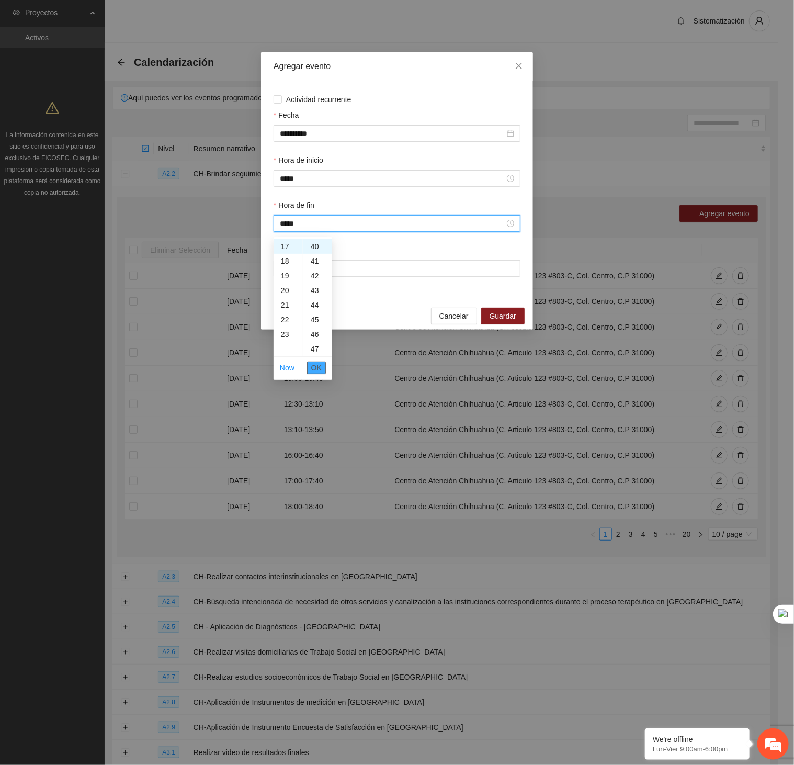
click at [309, 366] on button "OK" at bounding box center [316, 367] width 19 height 13
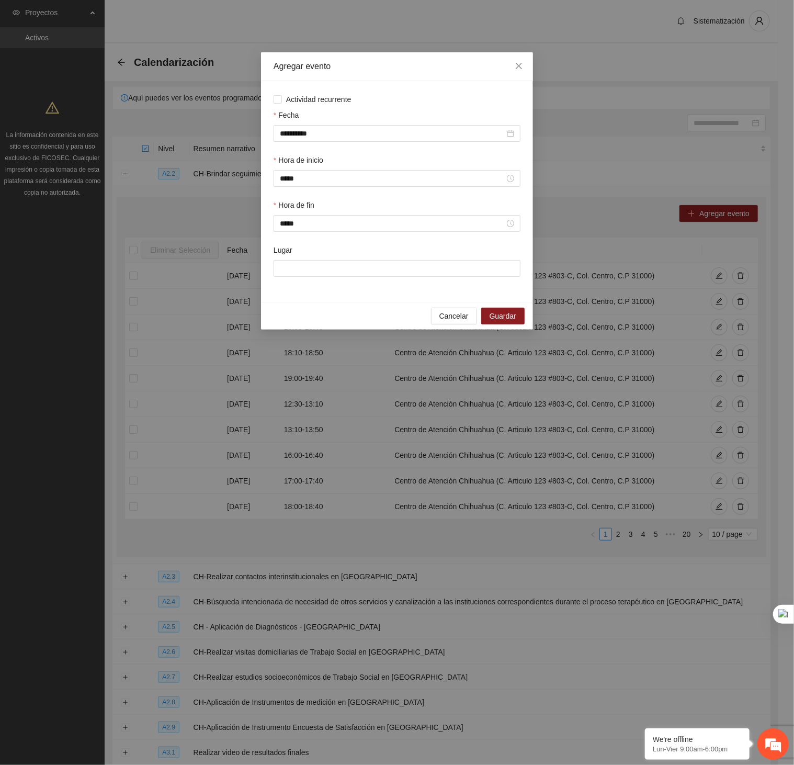
click at [355, 286] on div "Lugar" at bounding box center [396, 266] width 251 height 45
click at [345, 277] on input "Lugar" at bounding box center [397, 268] width 247 height 17
type input "**********"
click at [504, 306] on div "Cancelar Guardar" at bounding box center [397, 316] width 272 height 28
click at [503, 318] on span "Guardar" at bounding box center [503, 316] width 27 height 12
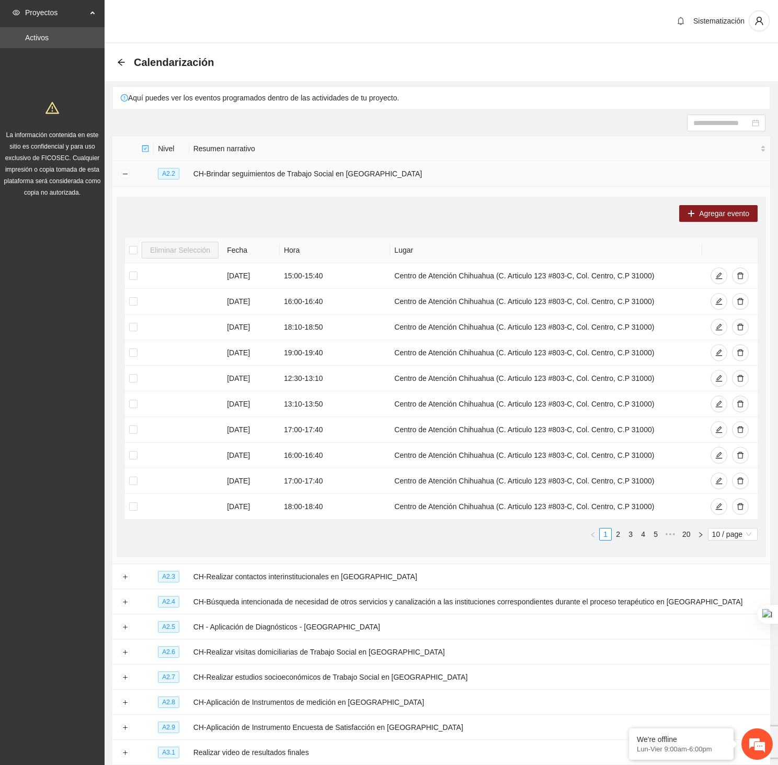
click at [122, 182] on td at bounding box center [124, 173] width 25 height 25
click at [121, 176] on button "Collapse row" at bounding box center [125, 174] width 8 height 8
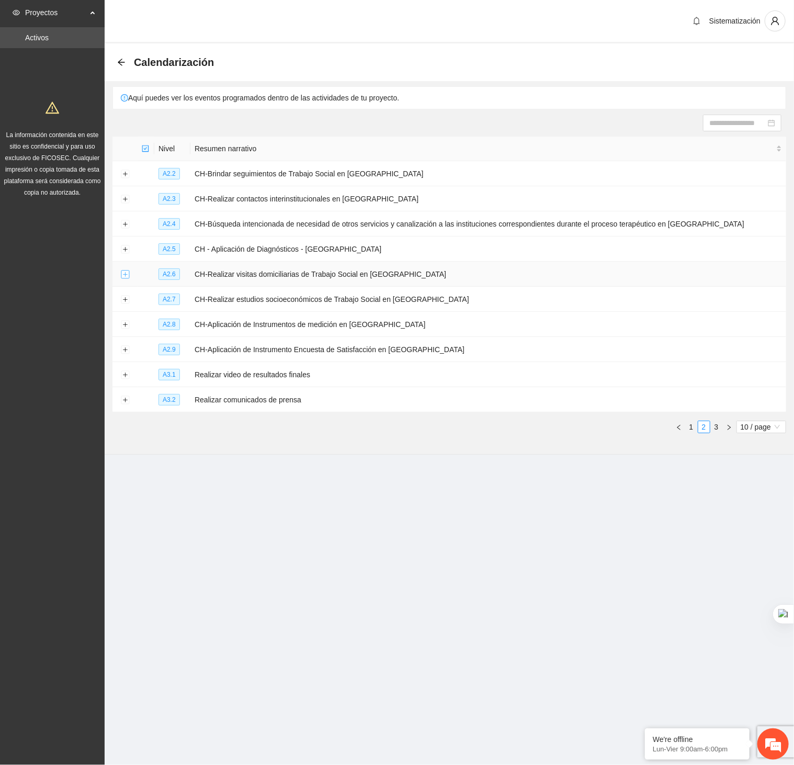
click at [126, 276] on button "Expand row" at bounding box center [125, 274] width 8 height 8
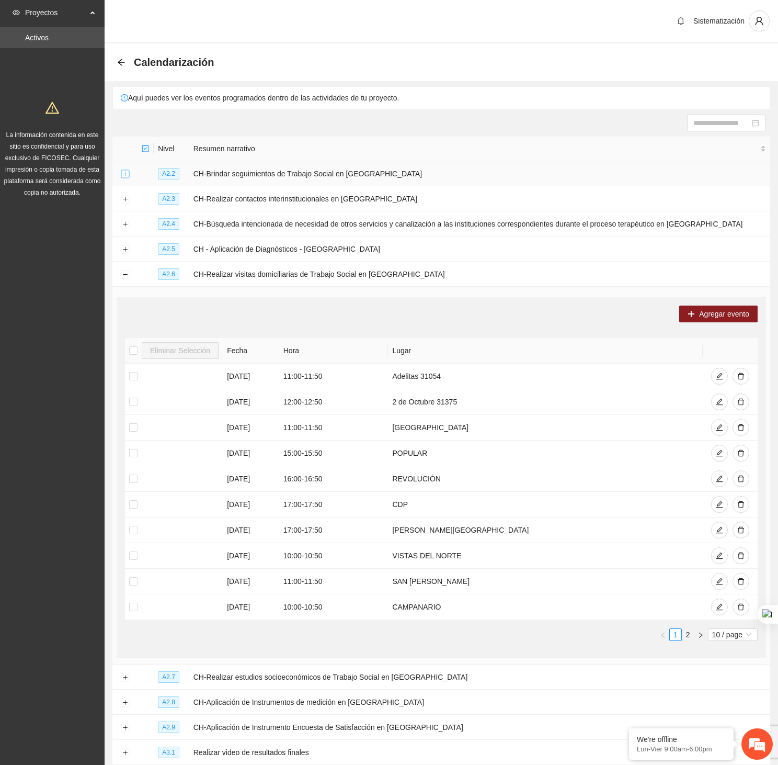
click at [123, 178] on button "Expand row" at bounding box center [125, 174] width 8 height 8
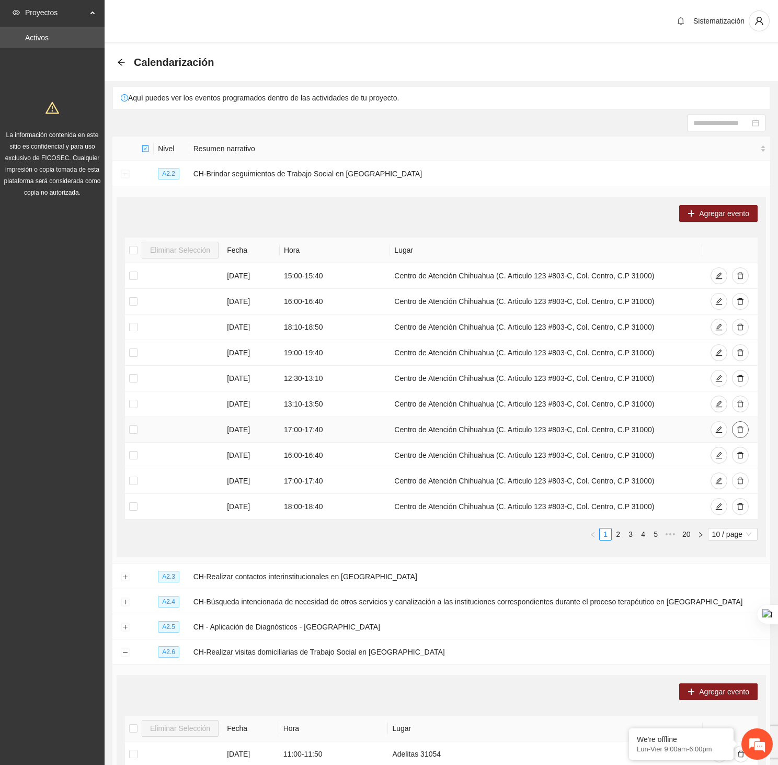
click at [736, 426] on button "button" at bounding box center [740, 429] width 17 height 17
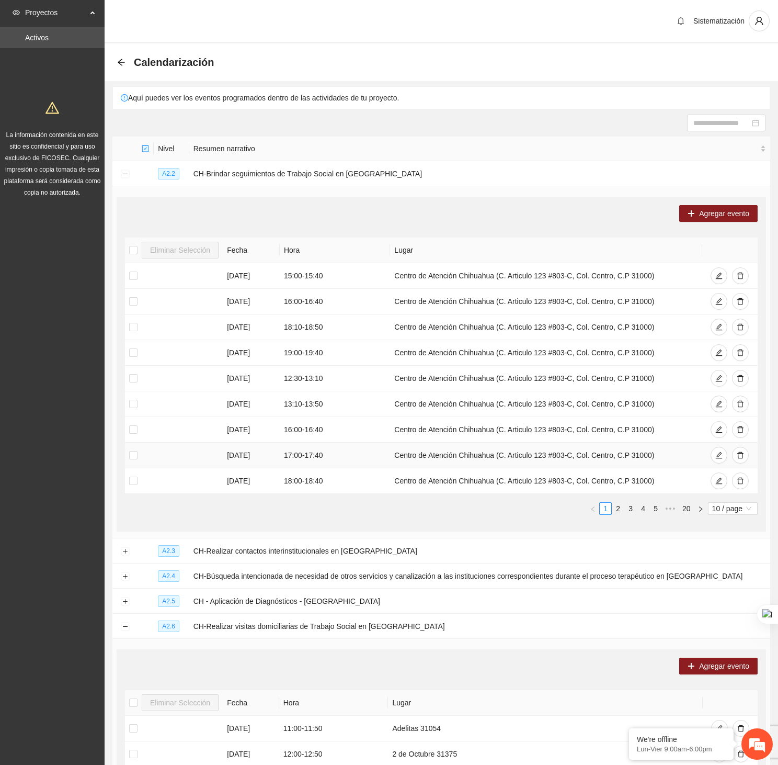
scroll to position [473, 0]
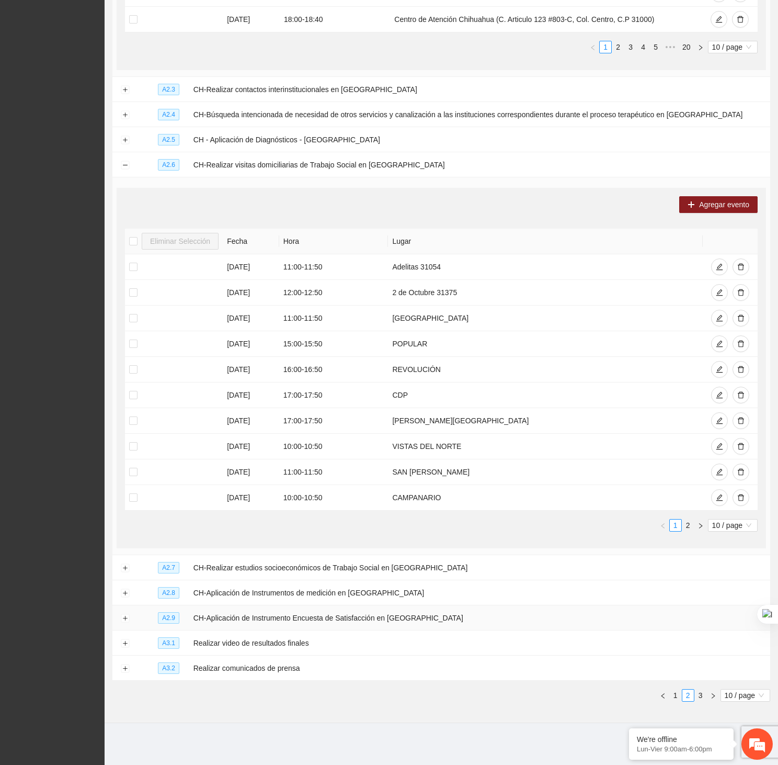
click at [119, 613] on td at bounding box center [124, 617] width 25 height 25
click at [126, 620] on button "Expand row" at bounding box center [125, 618] width 8 height 8
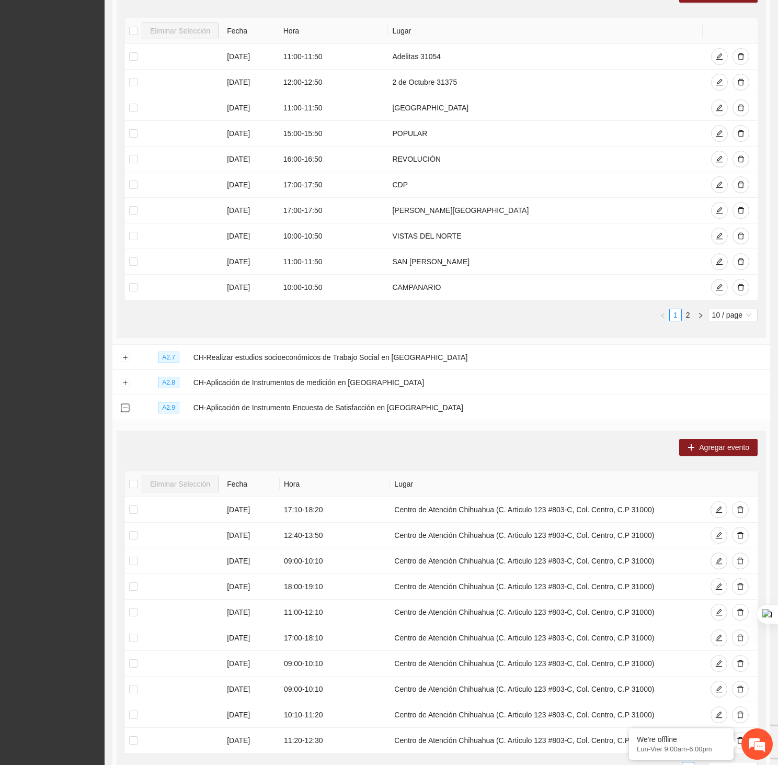
scroll to position [671, 0]
